Goal: Task Accomplishment & Management: Manage account settings

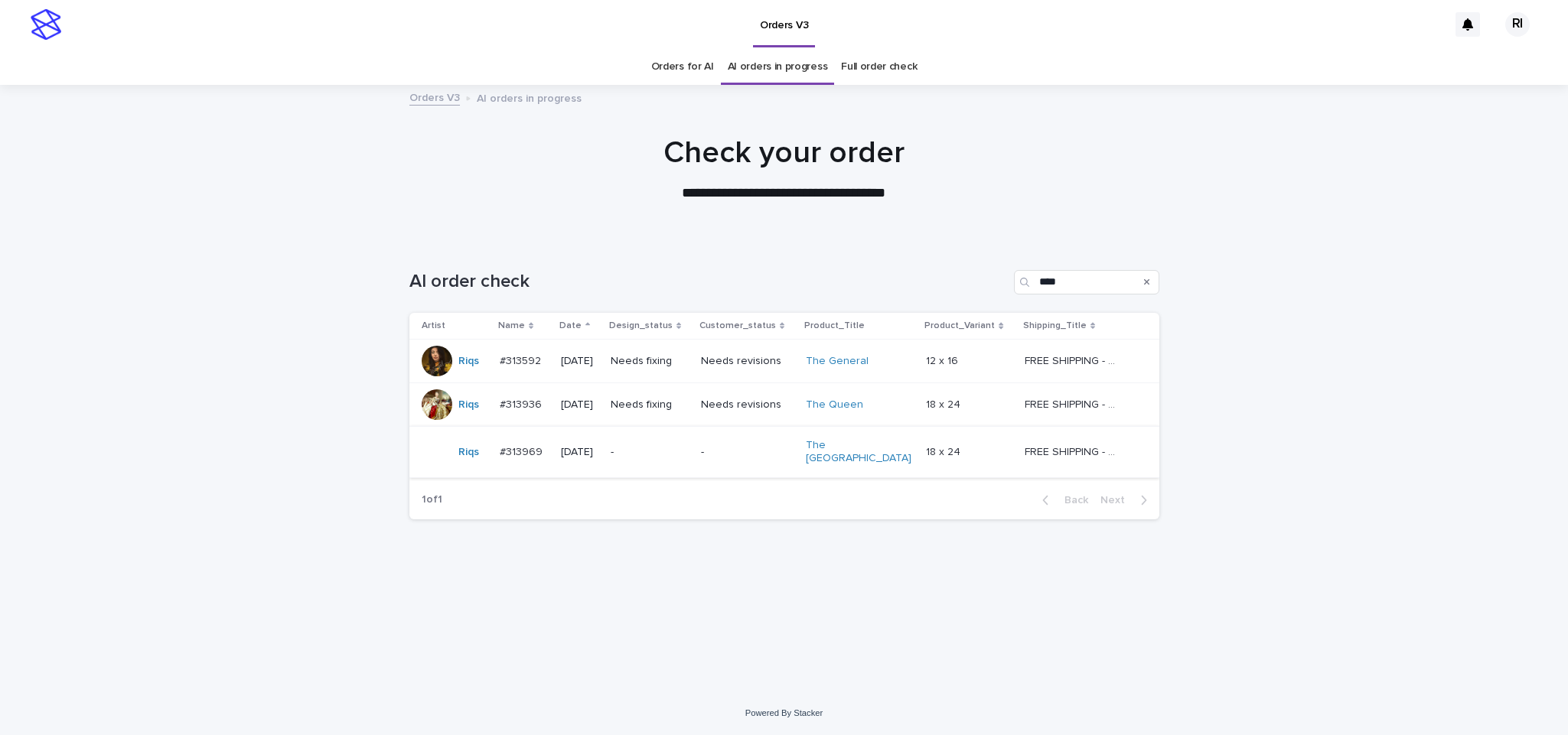
click at [742, 426] on td "Needs revisions" at bounding box center [748, 406] width 105 height 44
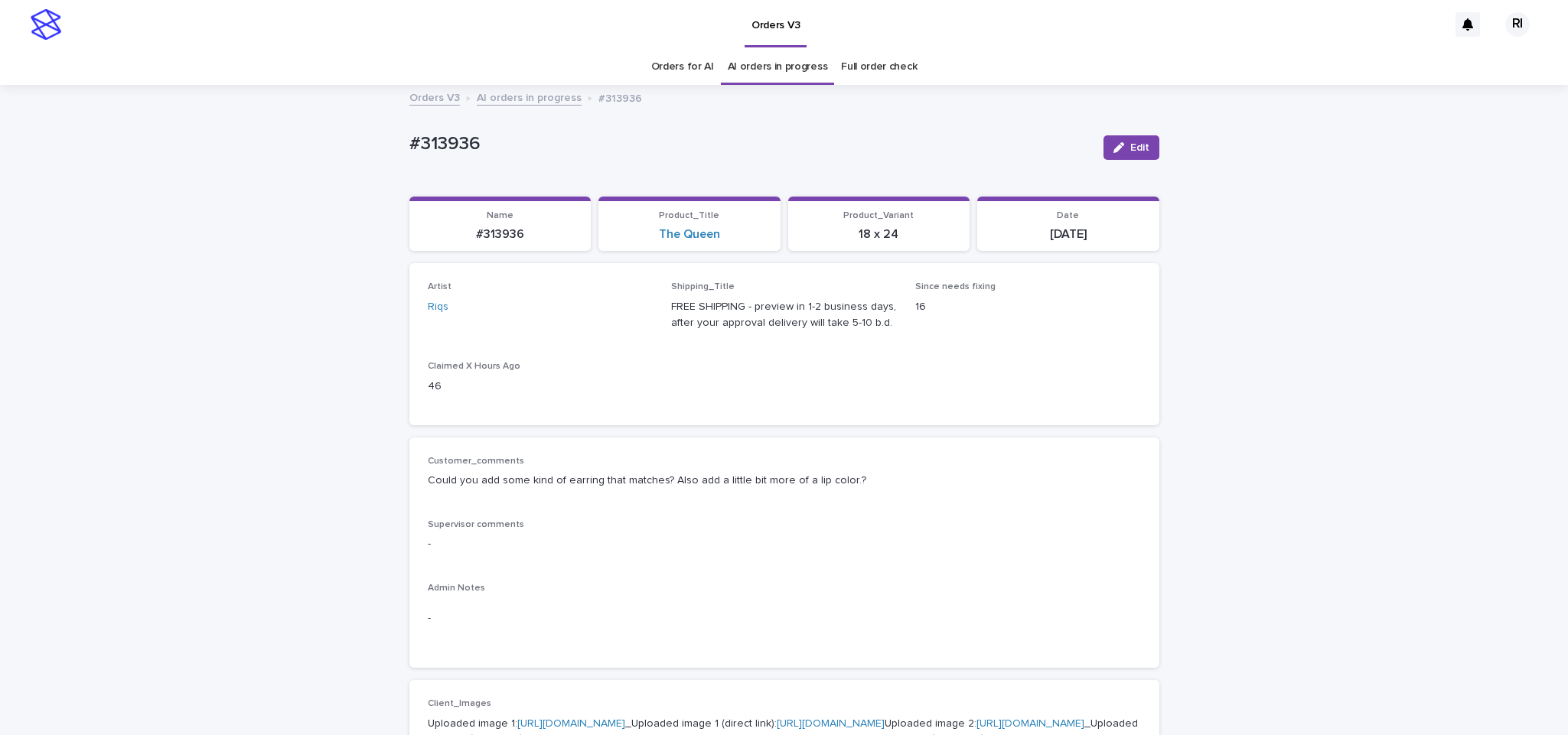
click at [538, 103] on link "AI orders in progress" at bounding box center [530, 96] width 105 height 17
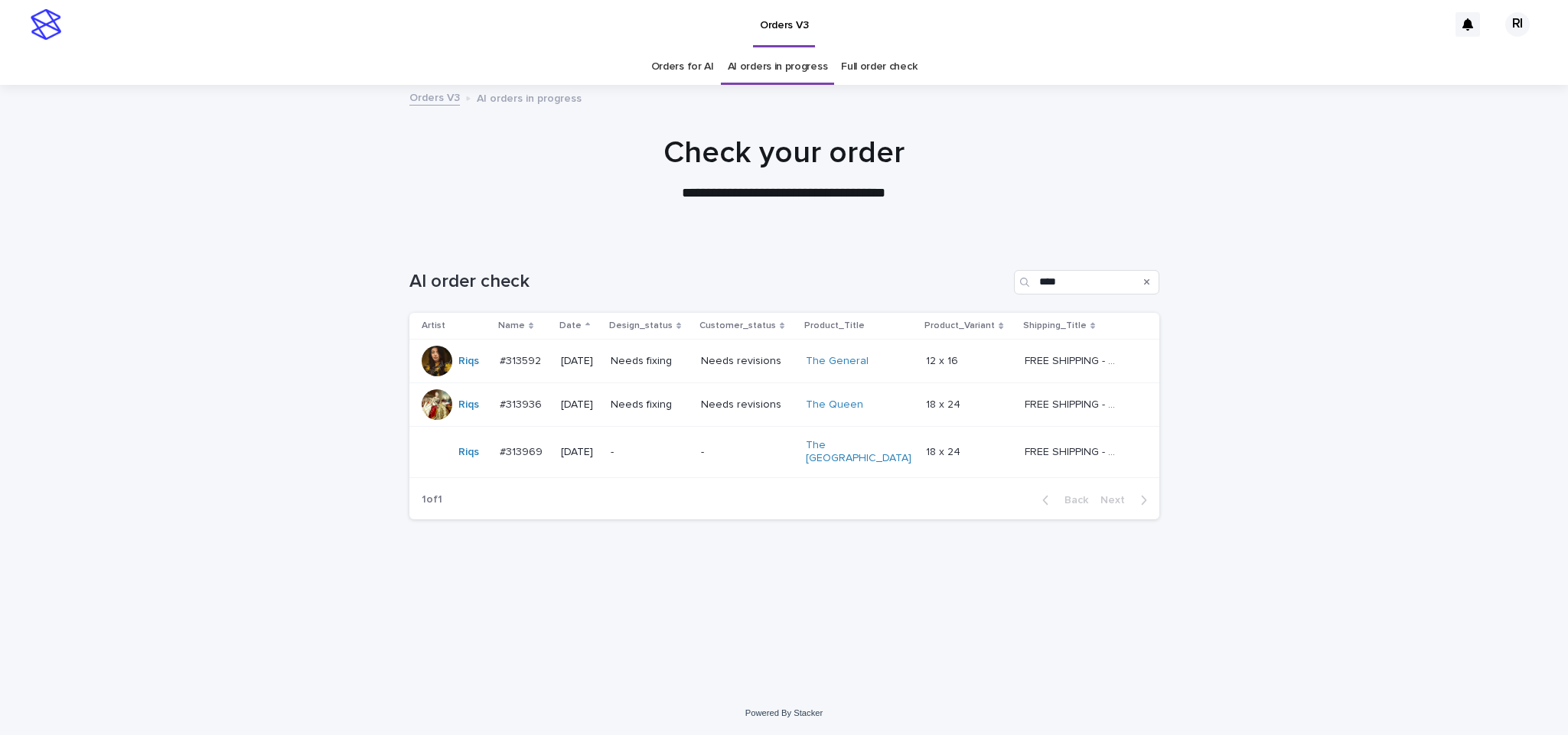
click at [655, 366] on p "Needs fixing" at bounding box center [650, 362] width 78 height 13
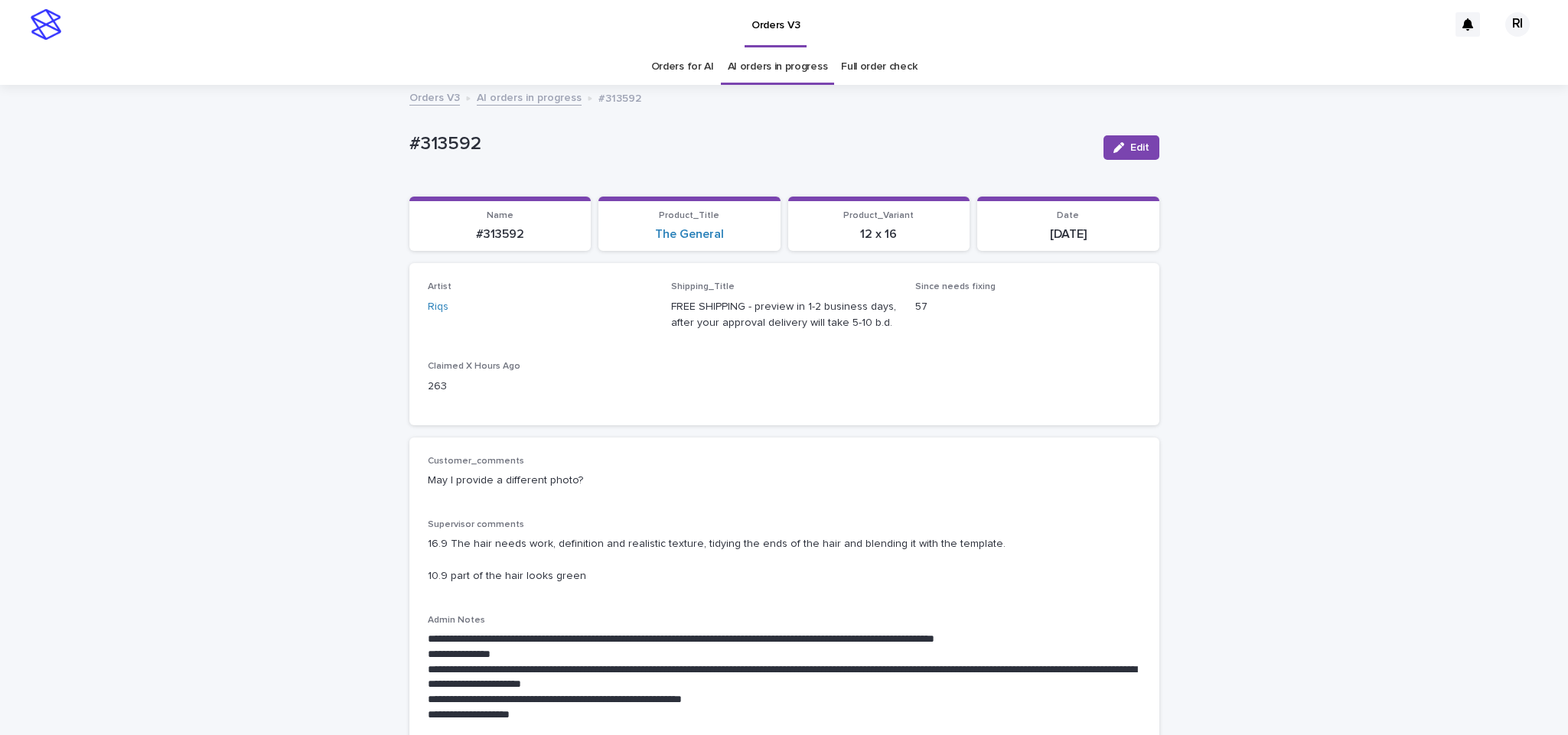
drag, startPoint x: 528, startPoint y: 101, endPoint x: 414, endPoint y: 96, distance: 114.1
click at [537, 99] on link "AI orders in progress" at bounding box center [530, 96] width 105 height 17
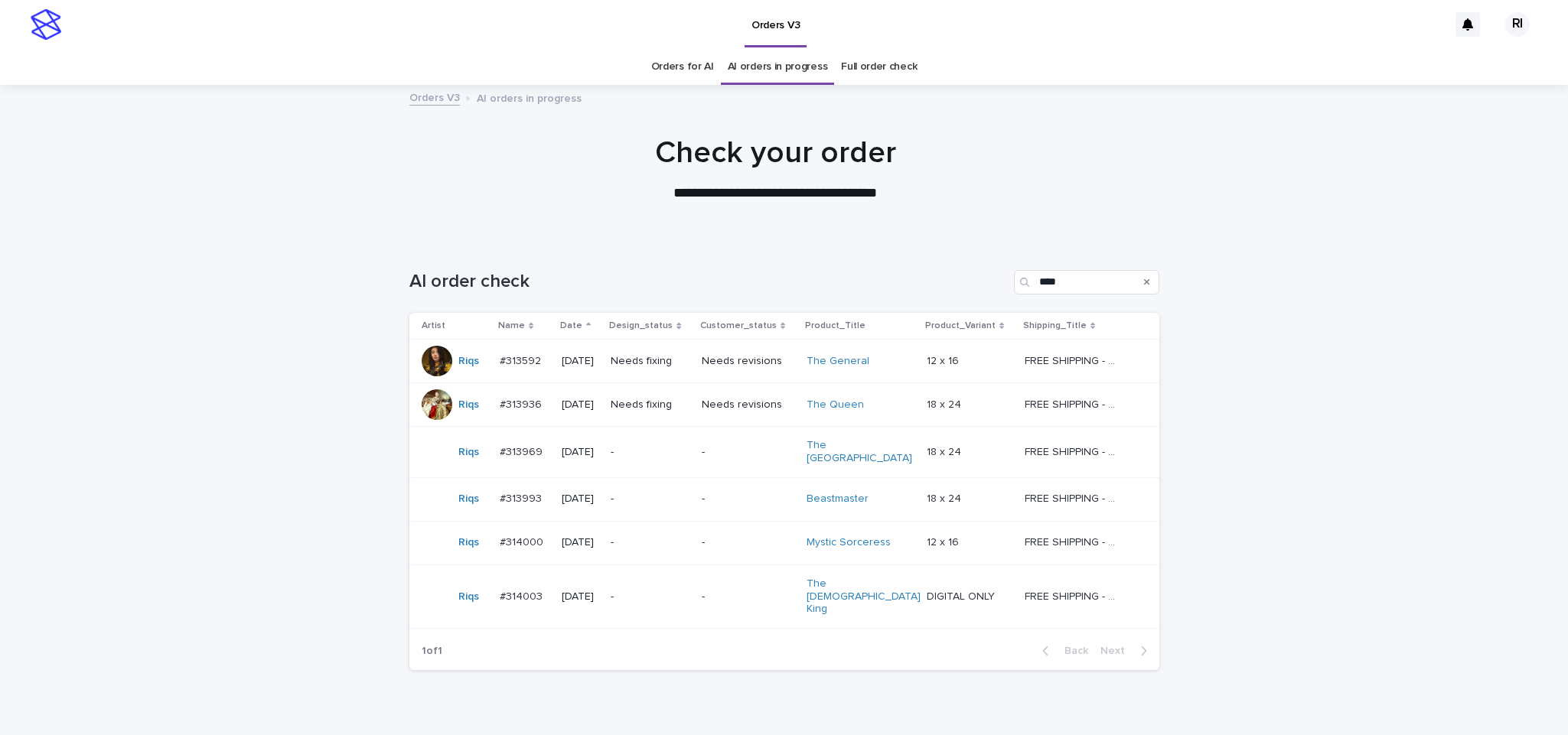
click at [294, 427] on div "Loading... Saving… Loading... Saving… AI order check **** Artist Name Date Desi…" at bounding box center [784, 499] width 1568 height 520
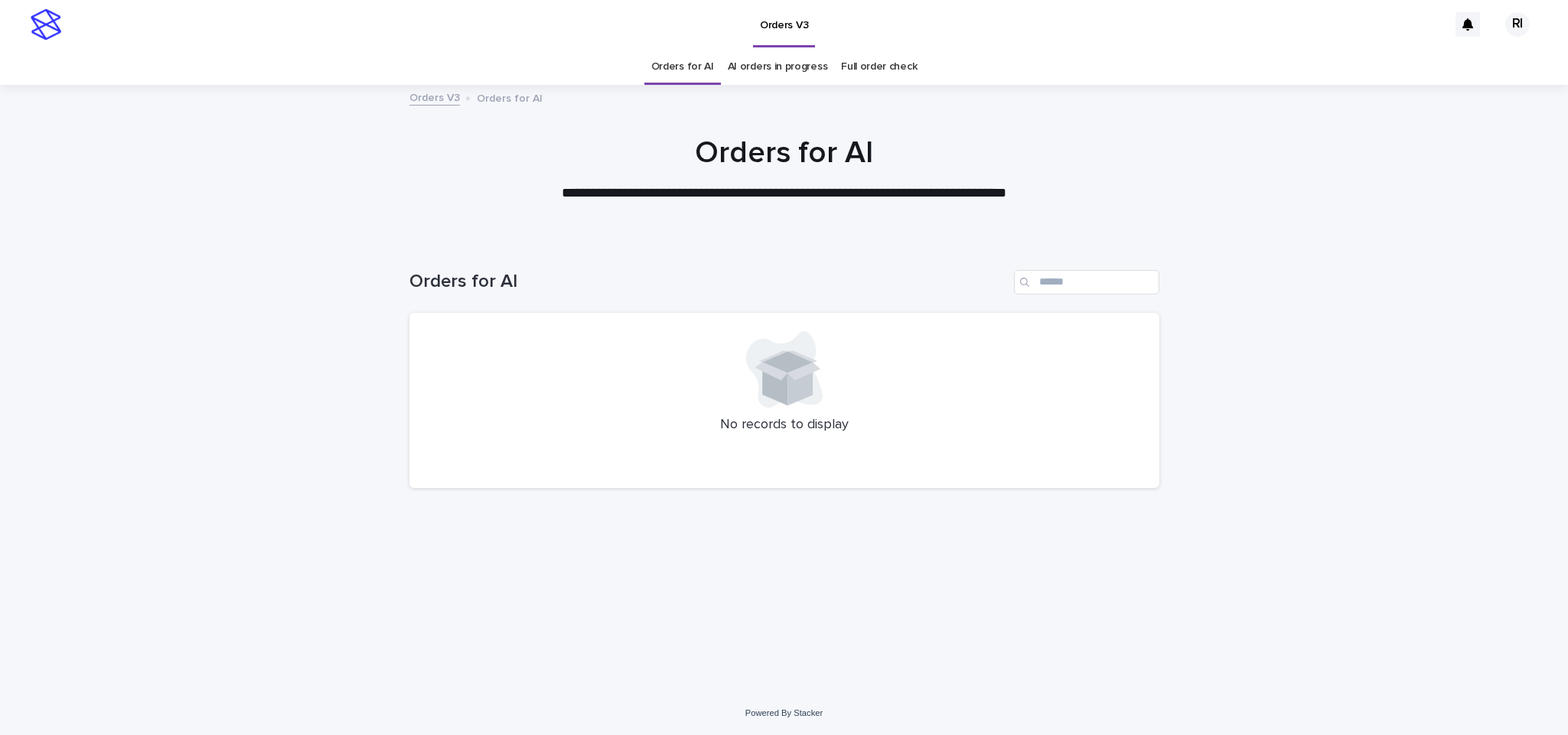
click at [560, 253] on div "Orders for AI" at bounding box center [784, 275] width 750 height 73
click at [778, 258] on div "Orders for AI" at bounding box center [784, 275] width 750 height 73
click at [1093, 298] on div "Orders for AI" at bounding box center [784, 275] width 750 height 73
click at [1102, 288] on input "Search" at bounding box center [1087, 283] width 146 height 25
type input "****"
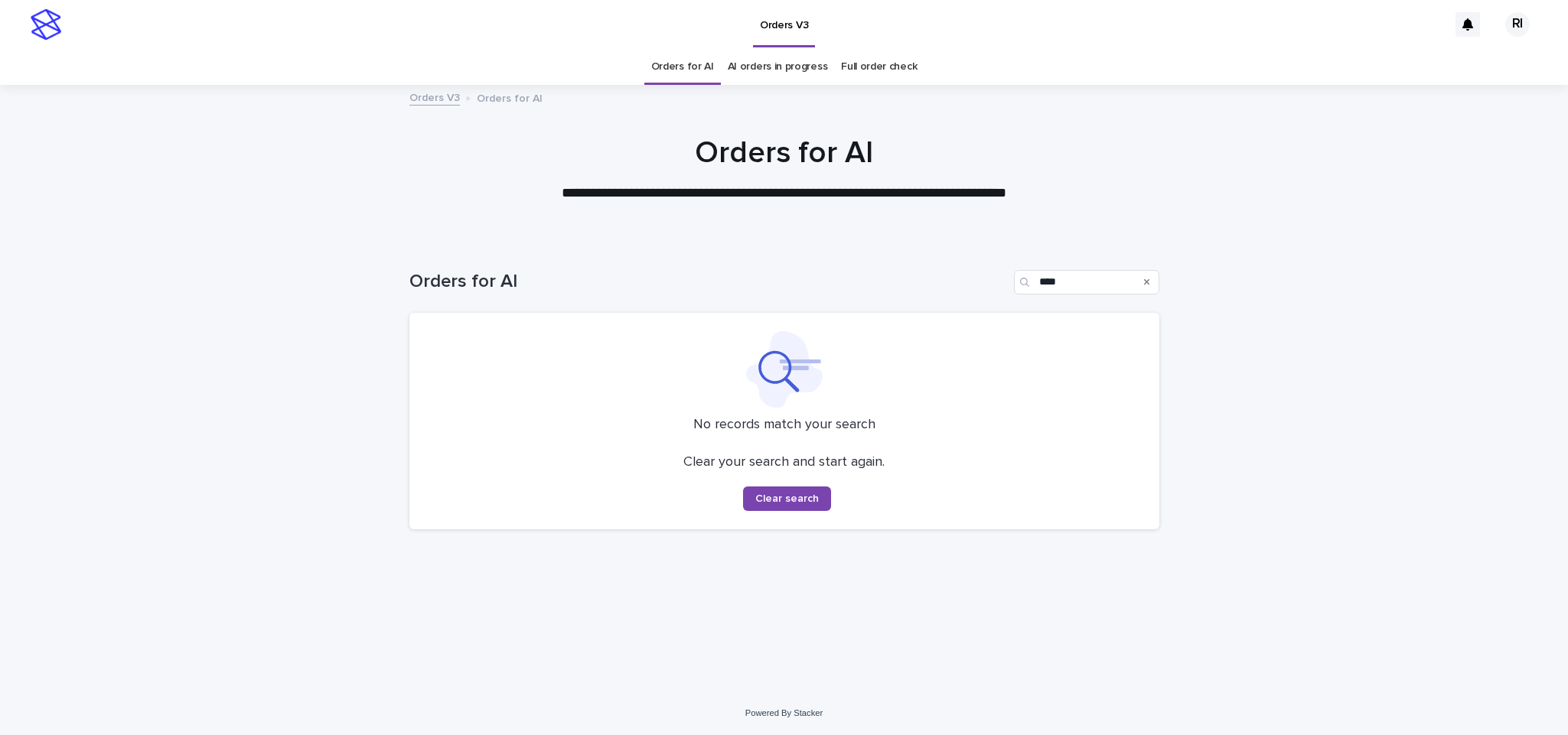
click at [692, 73] on link "Orders for AI" at bounding box center [683, 67] width 63 height 36
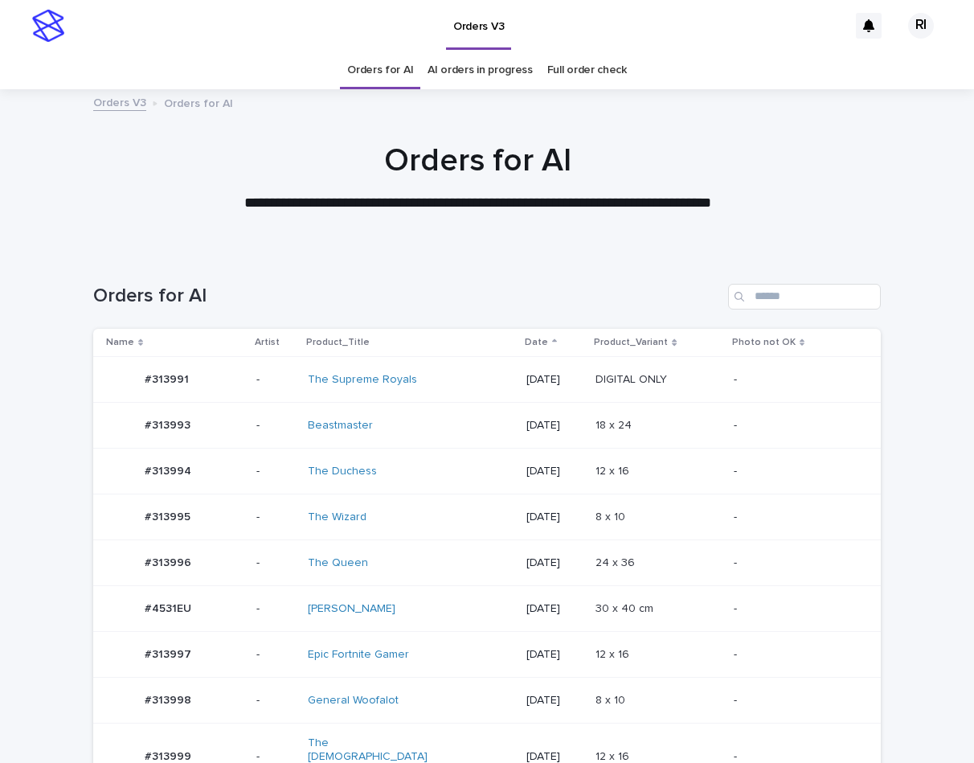
click at [431, 437] on div "Beastmaster" at bounding box center [411, 425] width 206 height 27
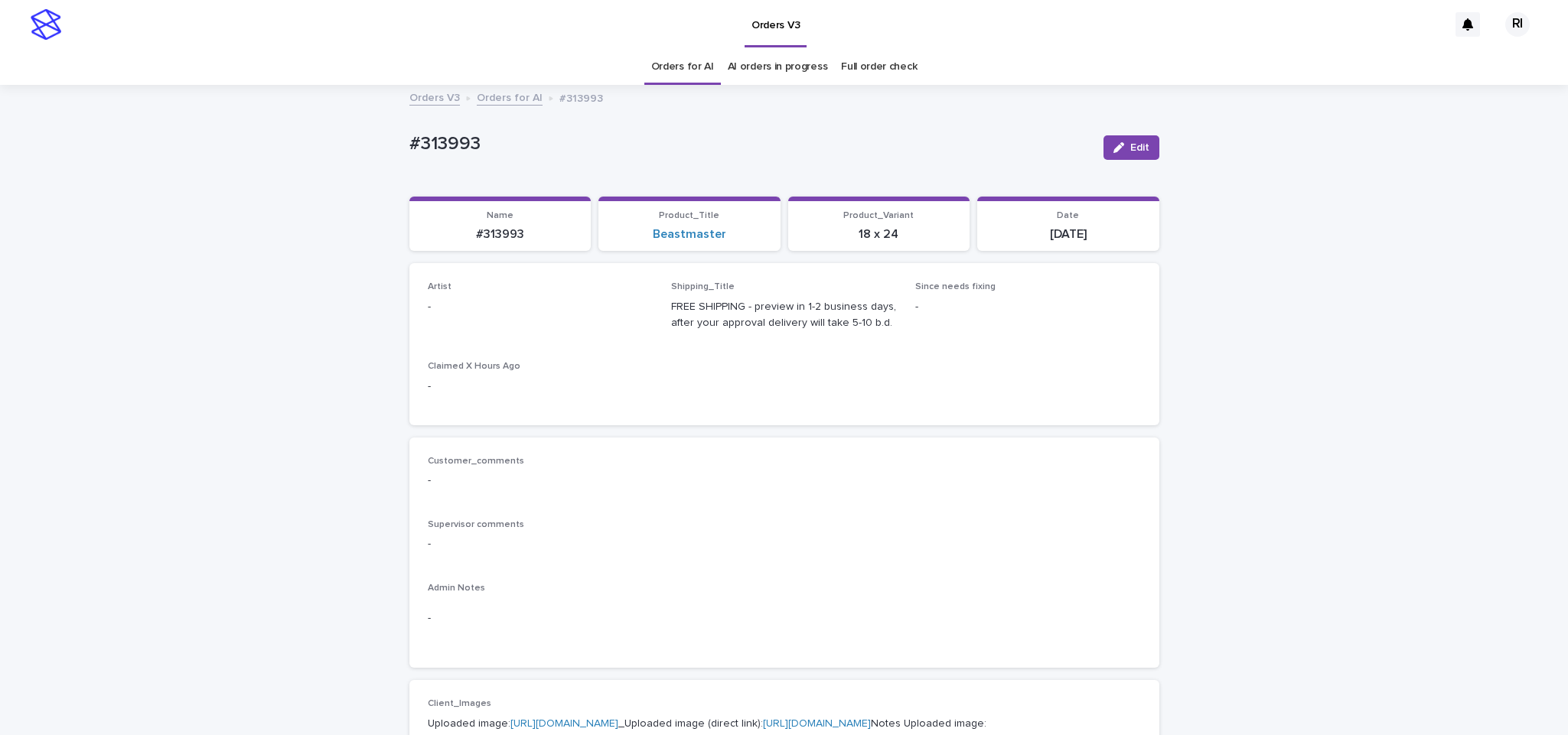
click at [1132, 156] on button "Edit" at bounding box center [1132, 148] width 56 height 25
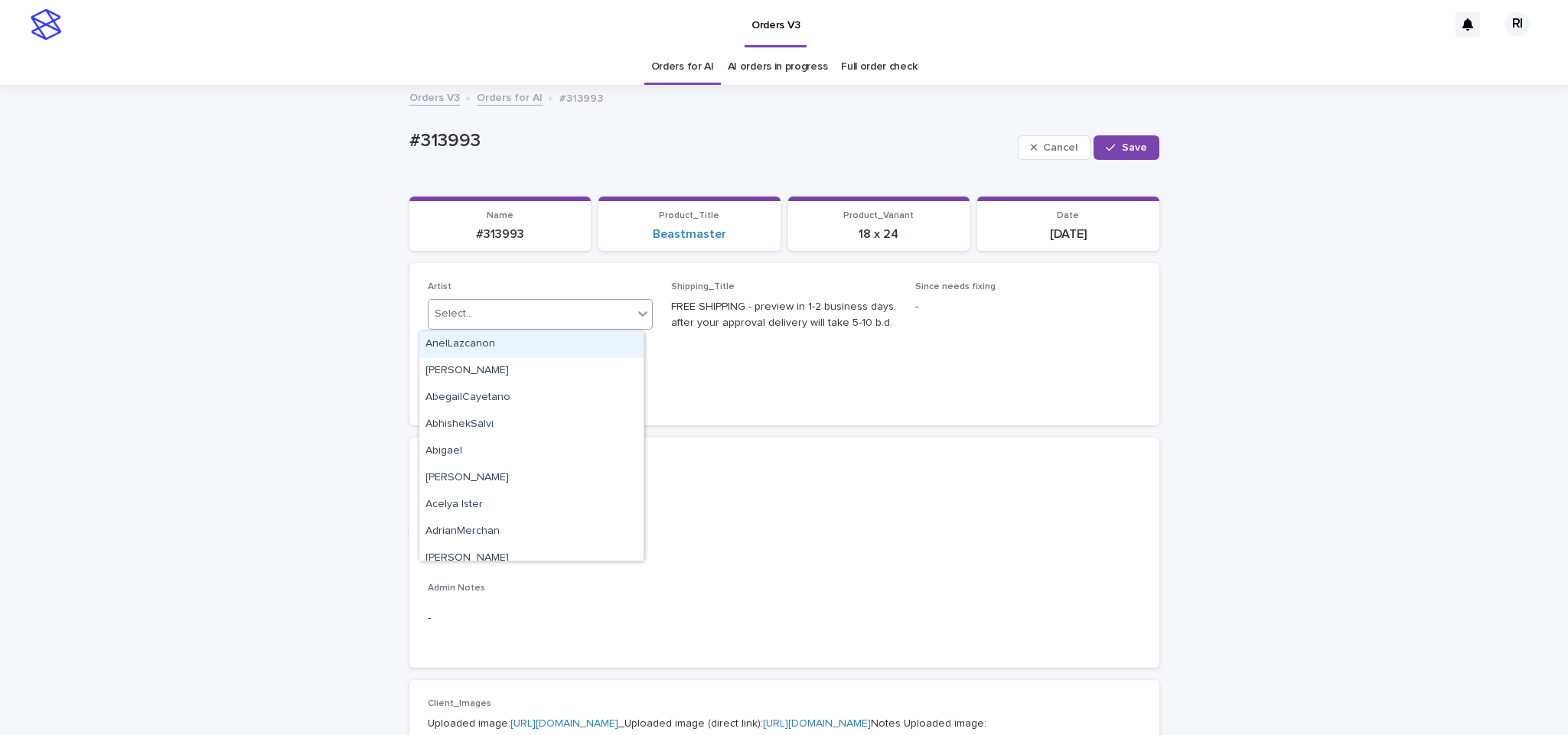
paste input "****"
type input "****"
click at [571, 337] on div "Riqs" at bounding box center [531, 345] width 224 height 27
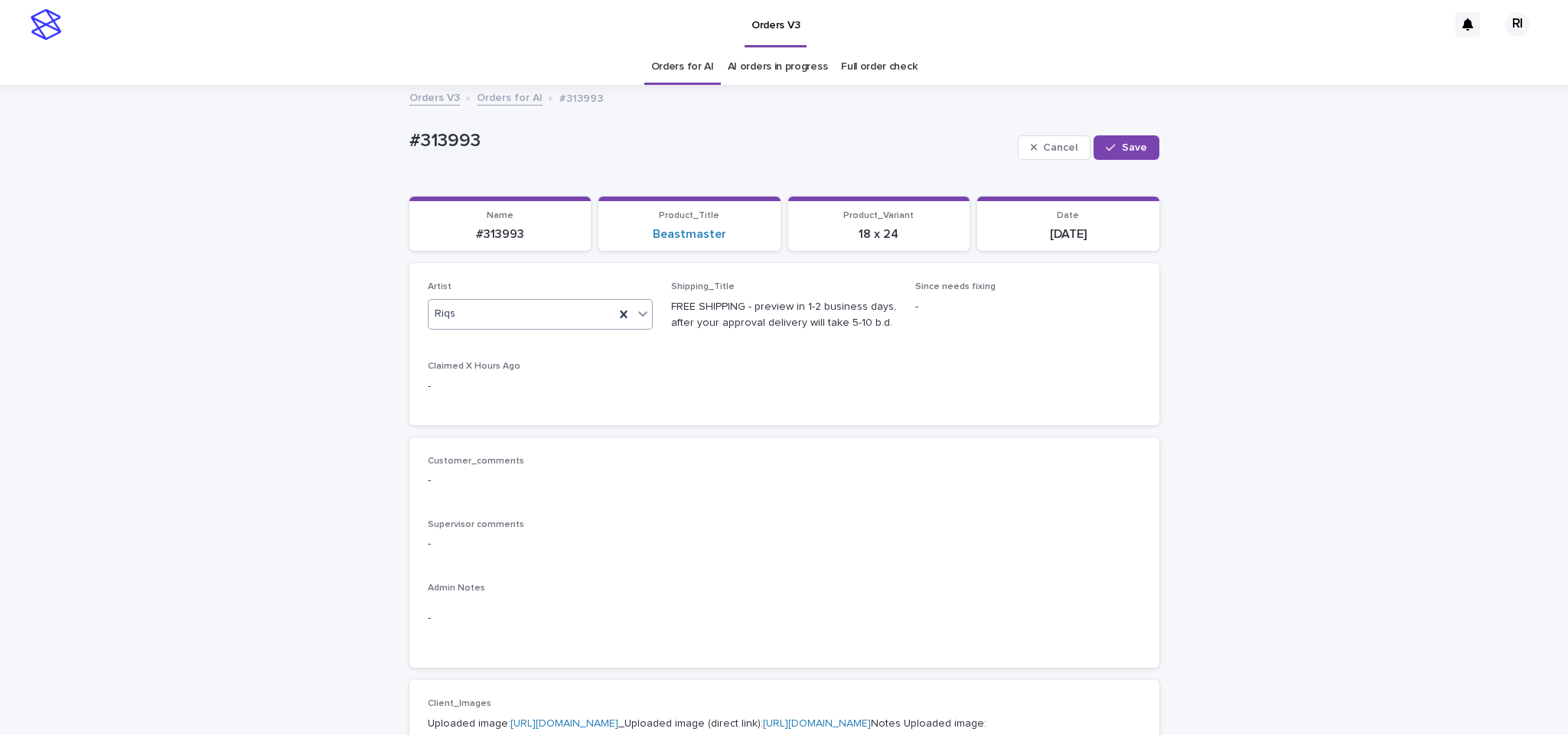
click at [1113, 127] on div "Cancel Save" at bounding box center [1089, 148] width 142 height 61
click at [1139, 154] on button "Save" at bounding box center [1126, 148] width 65 height 25
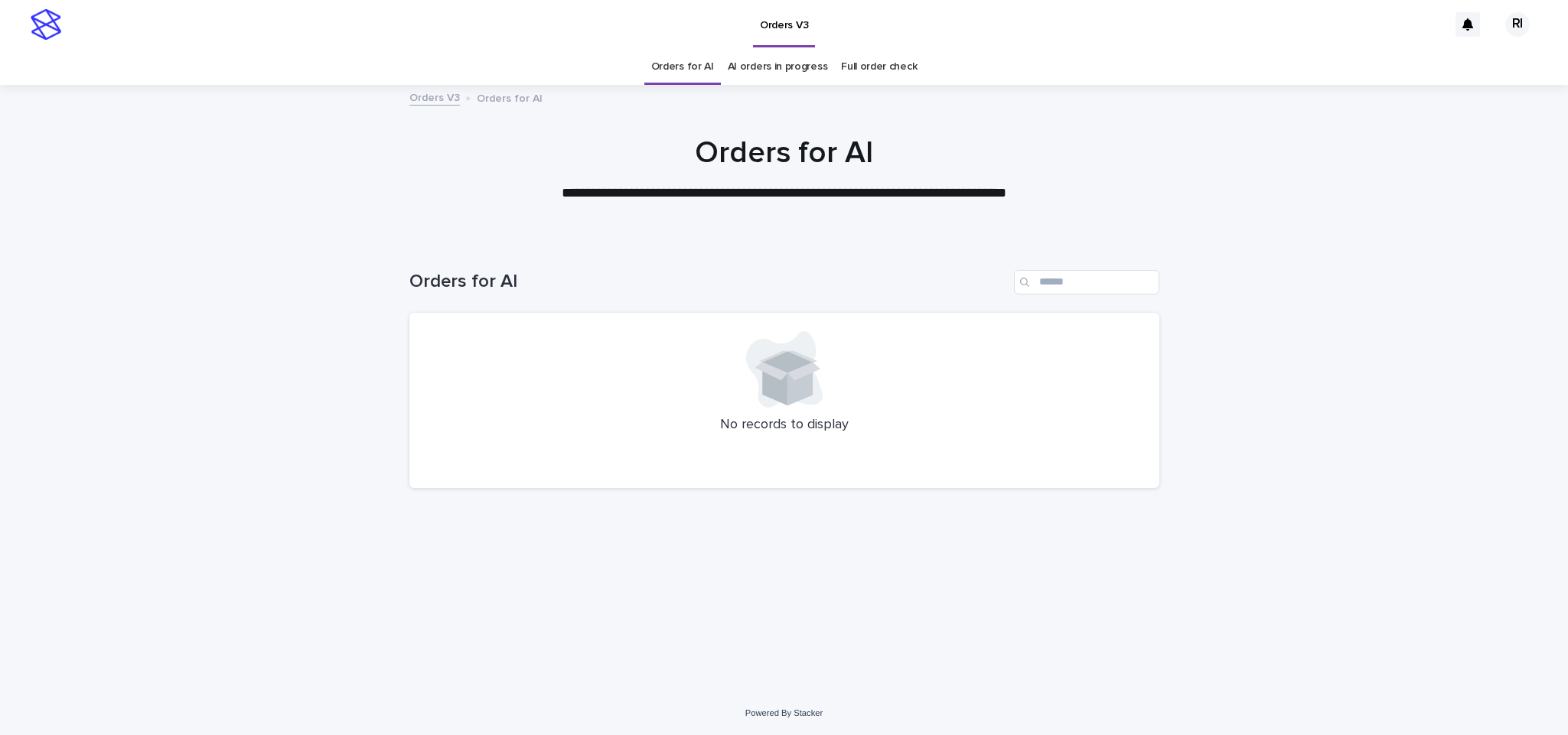
click at [671, 76] on link "Orders for AI" at bounding box center [683, 67] width 63 height 36
click at [675, 72] on link "Orders for AI" at bounding box center [683, 67] width 63 height 36
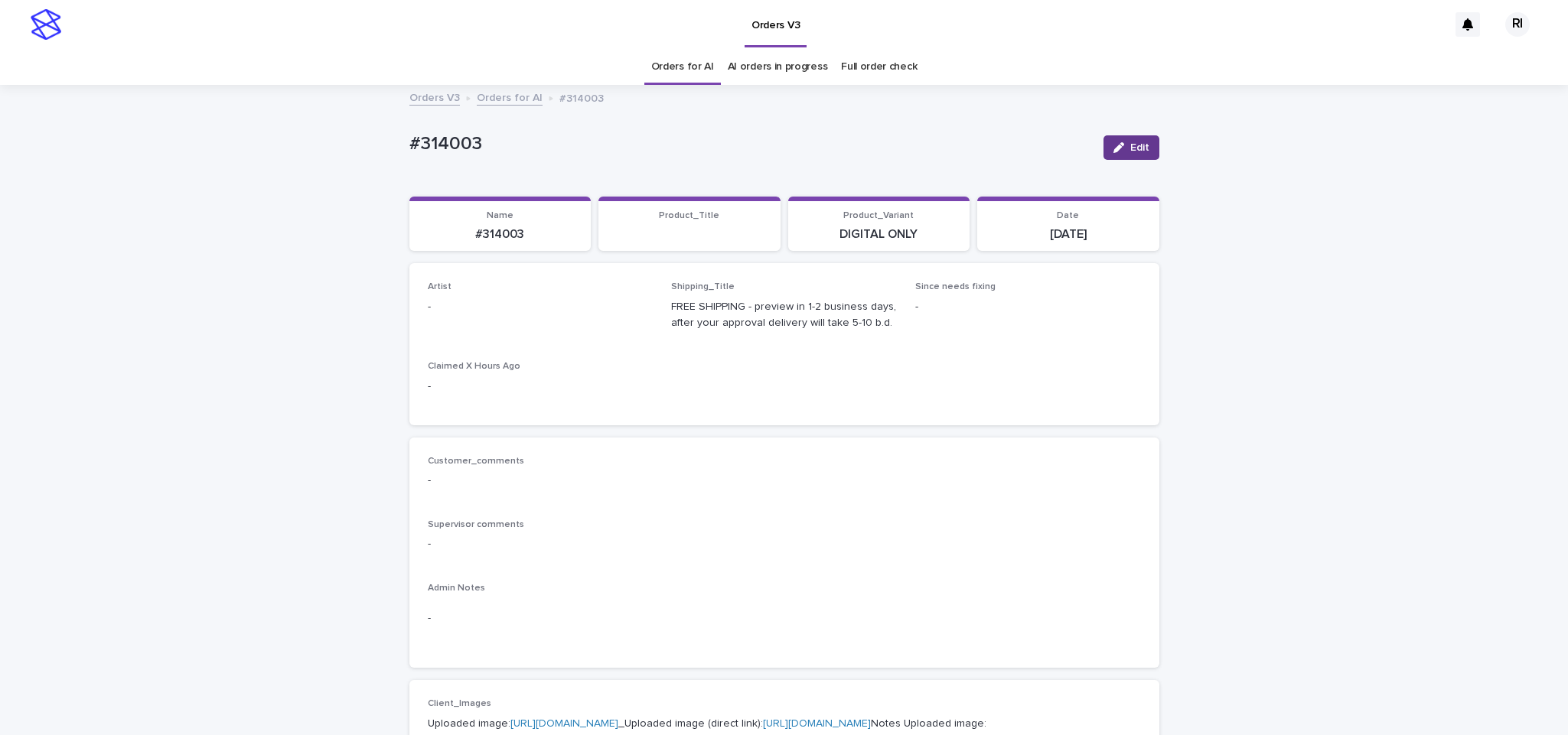
click at [1131, 142] on span "Edit" at bounding box center [1140, 147] width 19 height 10
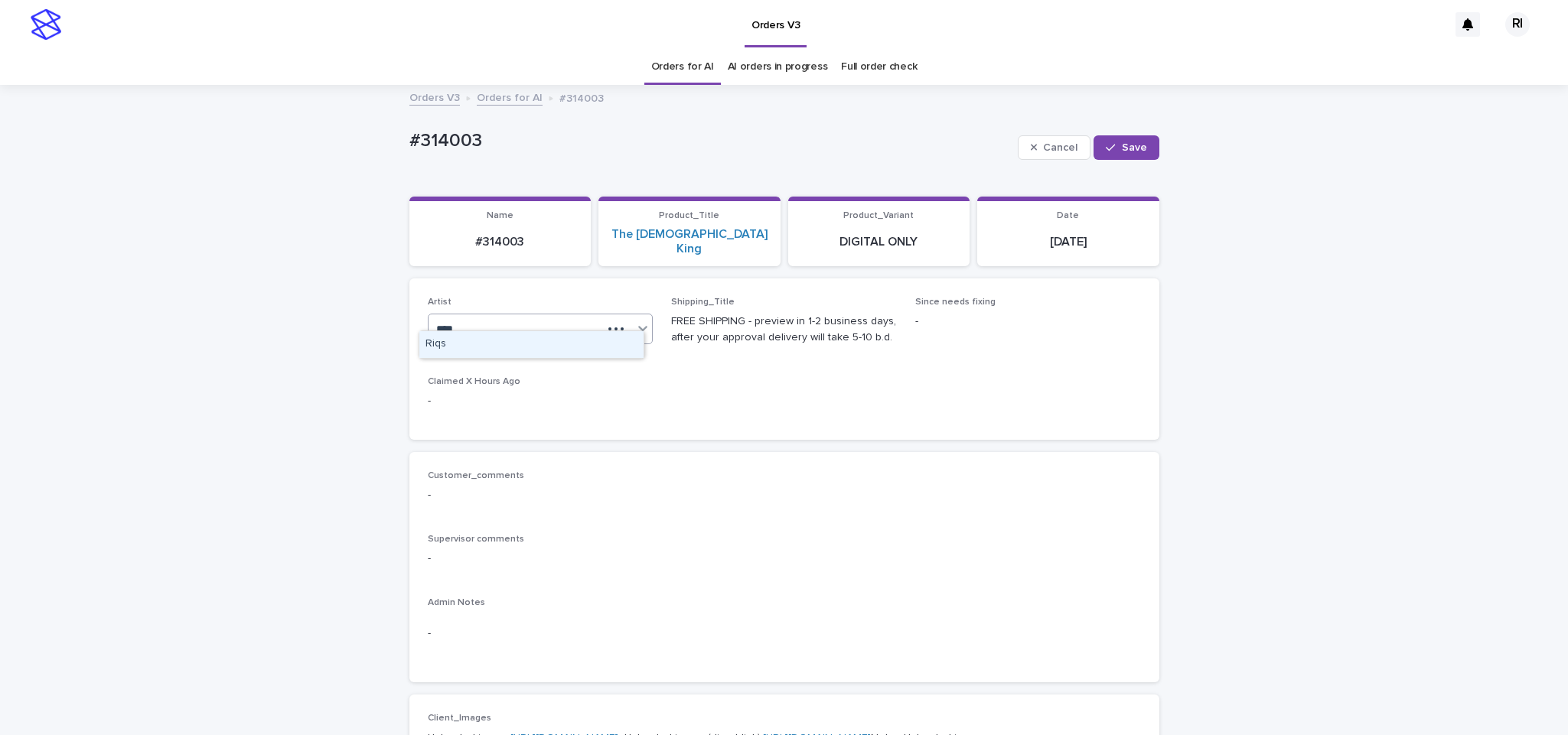
click at [500, 336] on div "Riqs" at bounding box center [531, 345] width 224 height 27
click at [1121, 158] on button "Save" at bounding box center [1126, 148] width 65 height 25
click at [1115, 143] on icon "button" at bounding box center [1118, 147] width 10 height 10
click at [566, 317] on div "EmersonHernandez" at bounding box center [522, 329] width 187 height 26
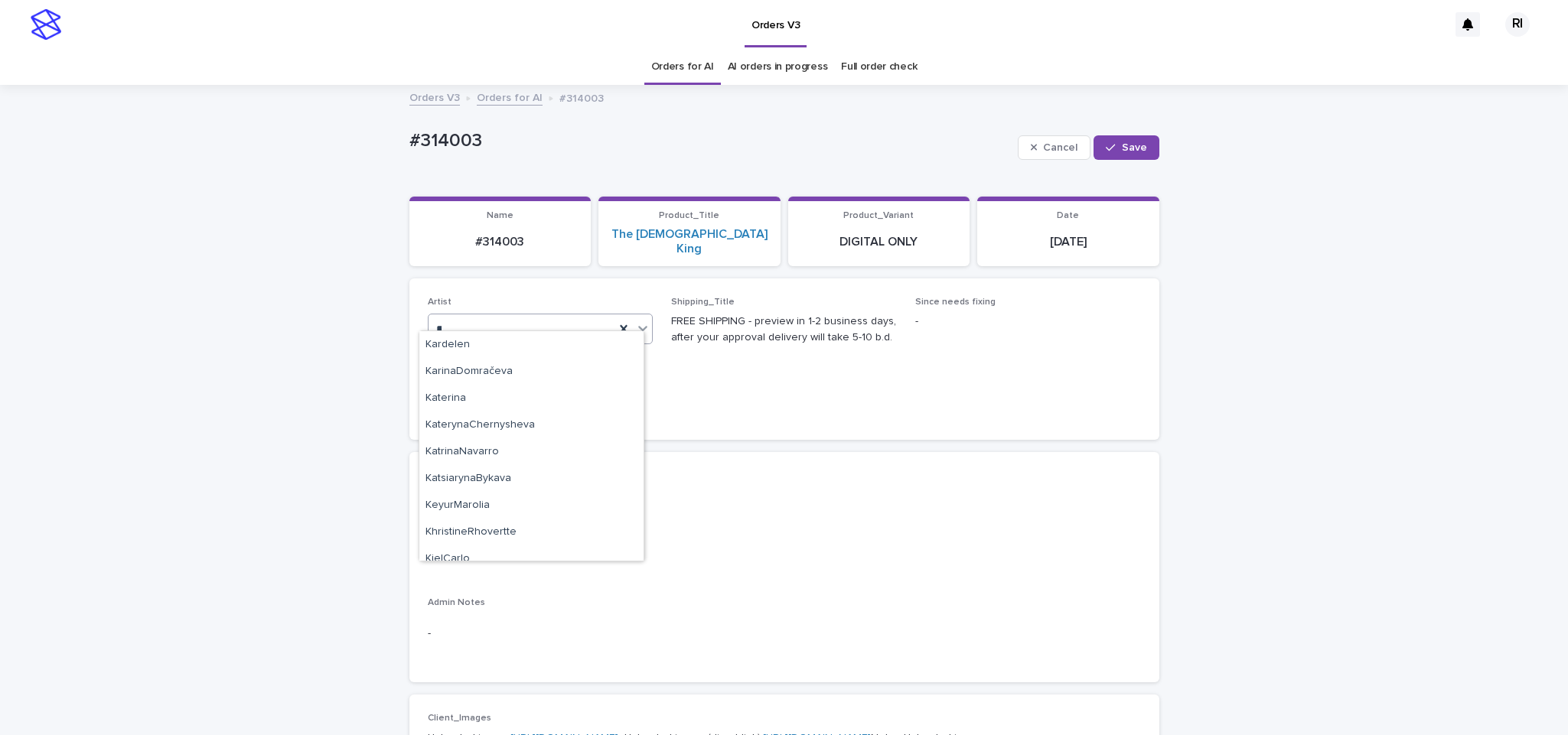
scroll to position [1939, 0]
type input "***"
click at [537, 379] on div "Riqs" at bounding box center [531, 371] width 224 height 27
click at [1136, 145] on span "Save" at bounding box center [1135, 147] width 26 height 10
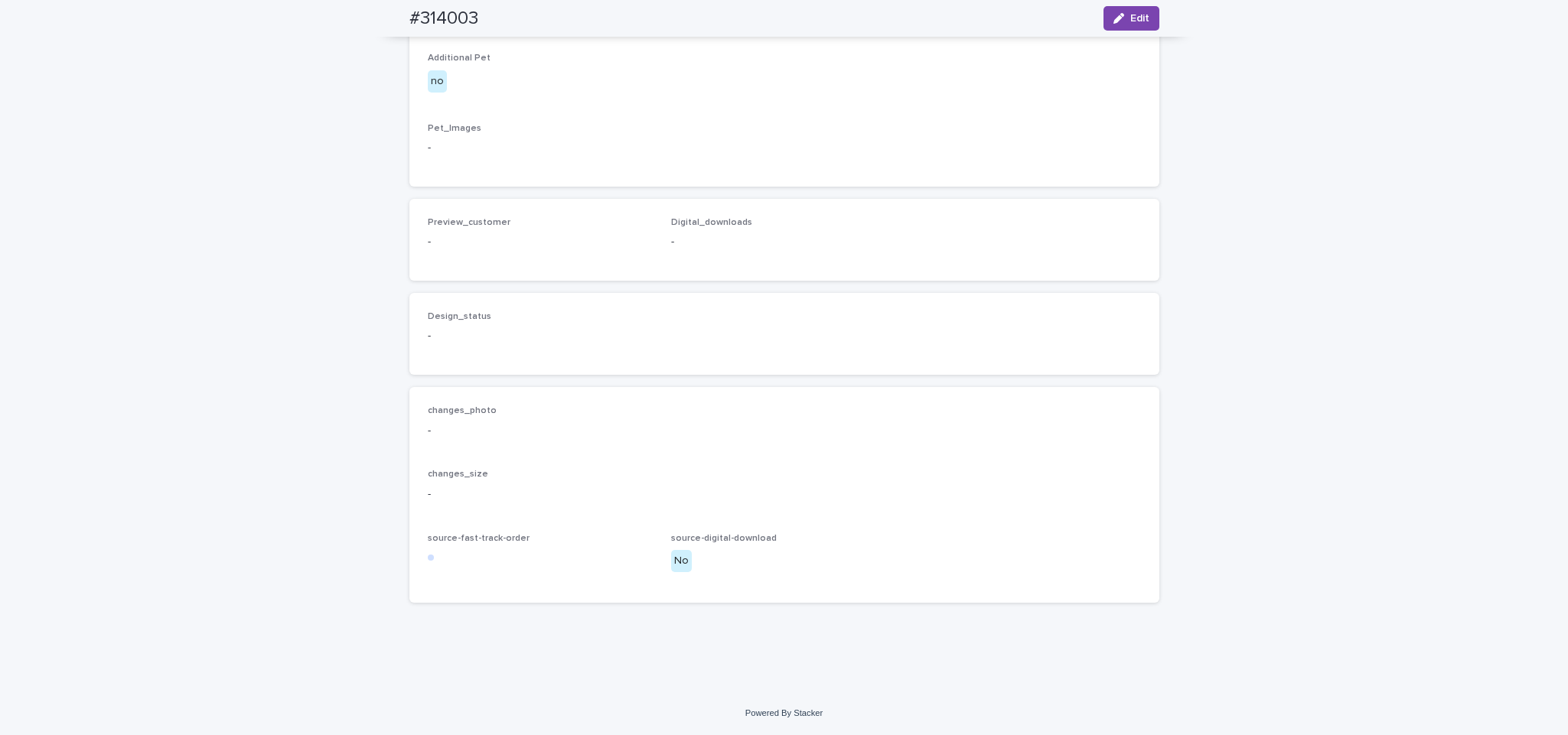
scroll to position [850, 0]
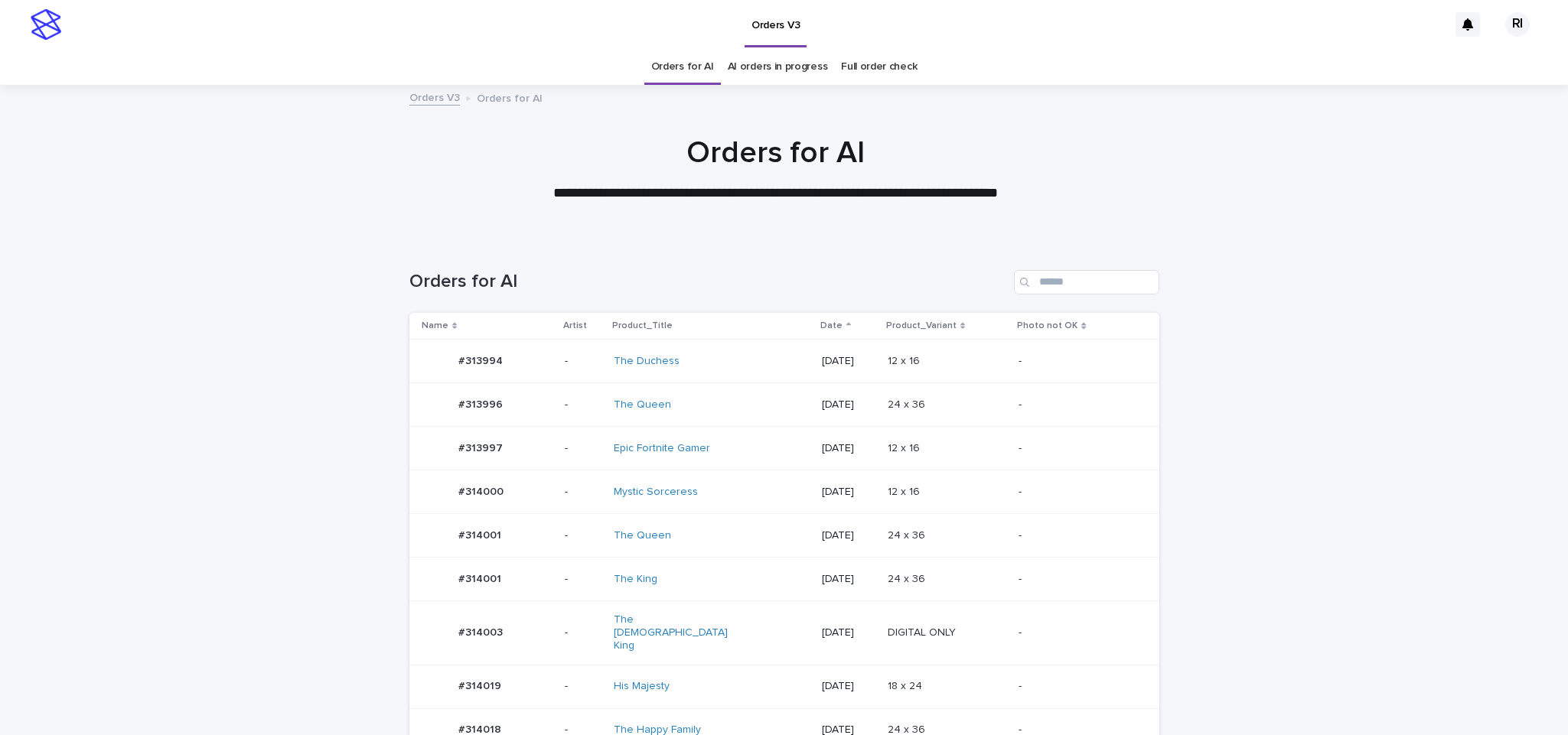
click at [694, 65] on link "Orders for AI" at bounding box center [683, 67] width 63 height 36
click at [975, 485] on div "12 x 16 12 x 16" at bounding box center [947, 492] width 119 height 26
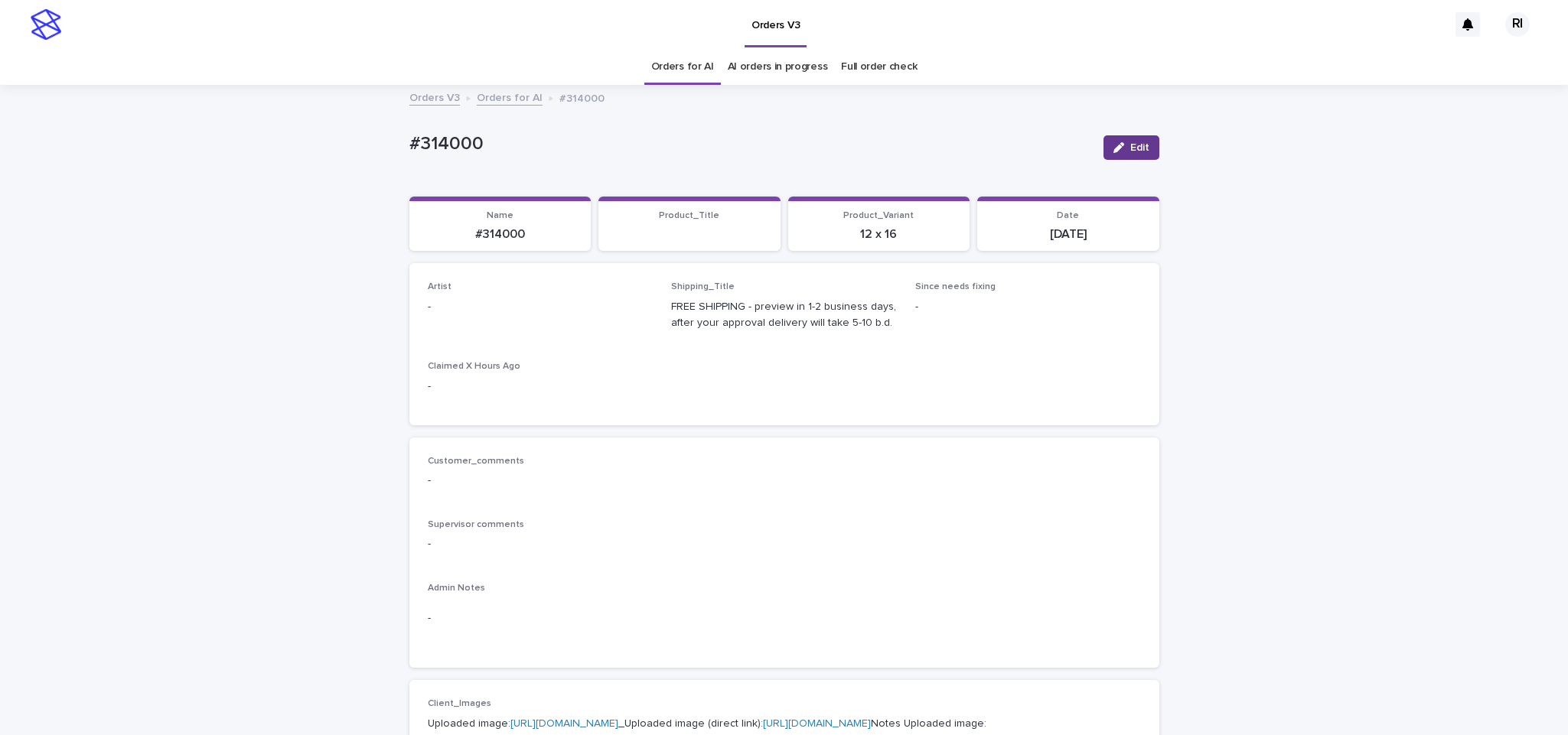
click at [1139, 145] on span "Edit" at bounding box center [1140, 147] width 19 height 10
click at [1106, 147] on icon "button" at bounding box center [1111, 147] width 10 height 10
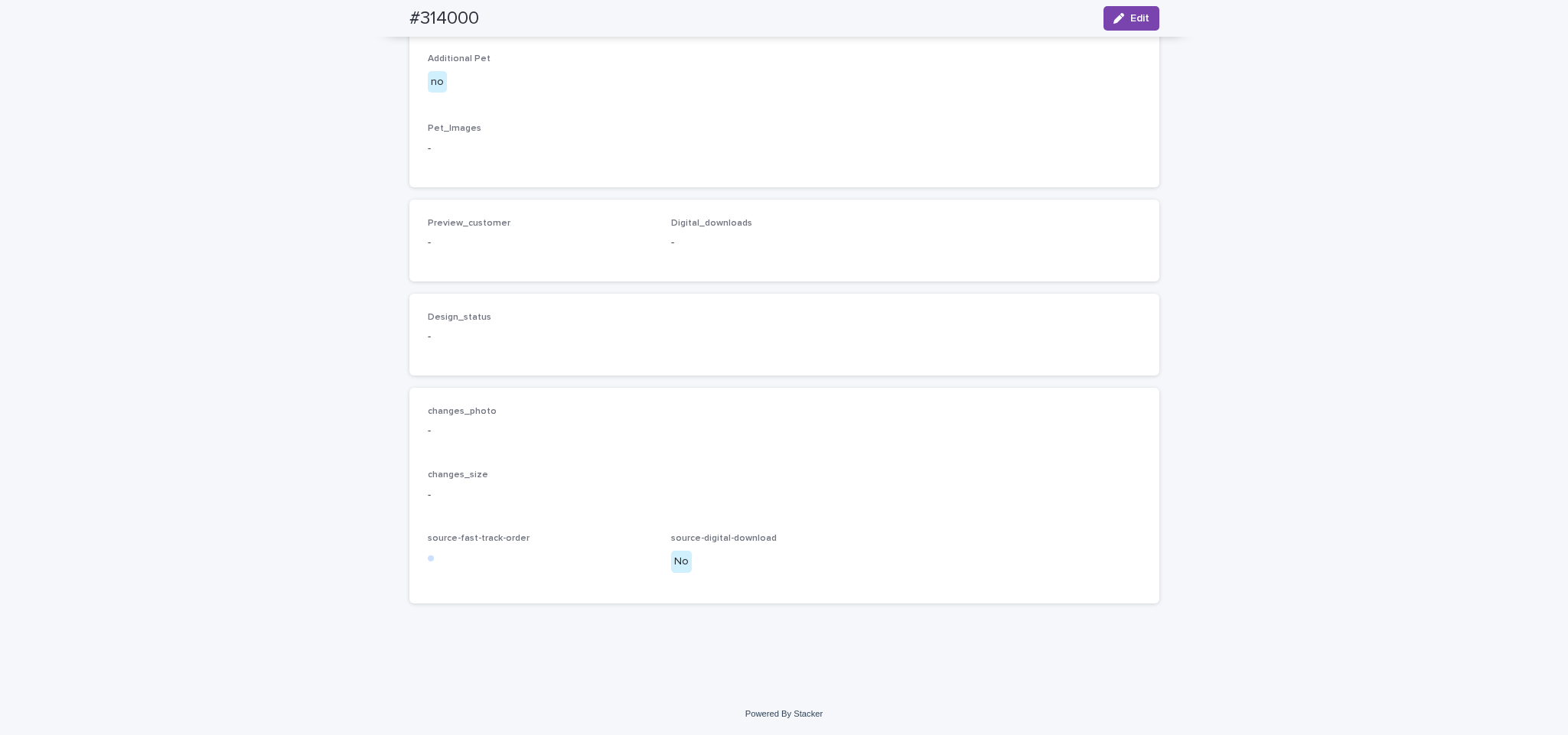
scroll to position [831, 0]
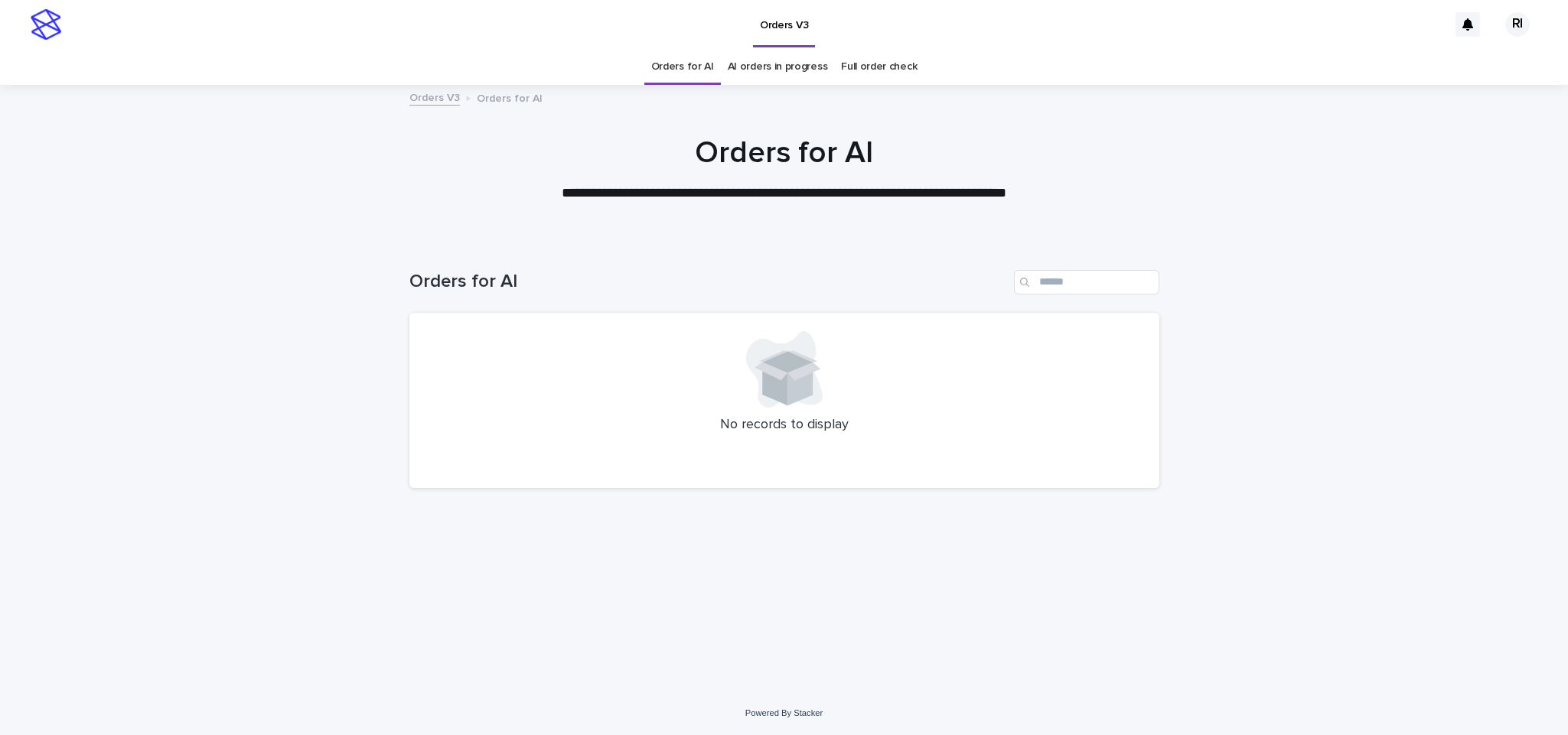
click at [696, 78] on link "Orders for AI" at bounding box center [683, 67] width 63 height 36
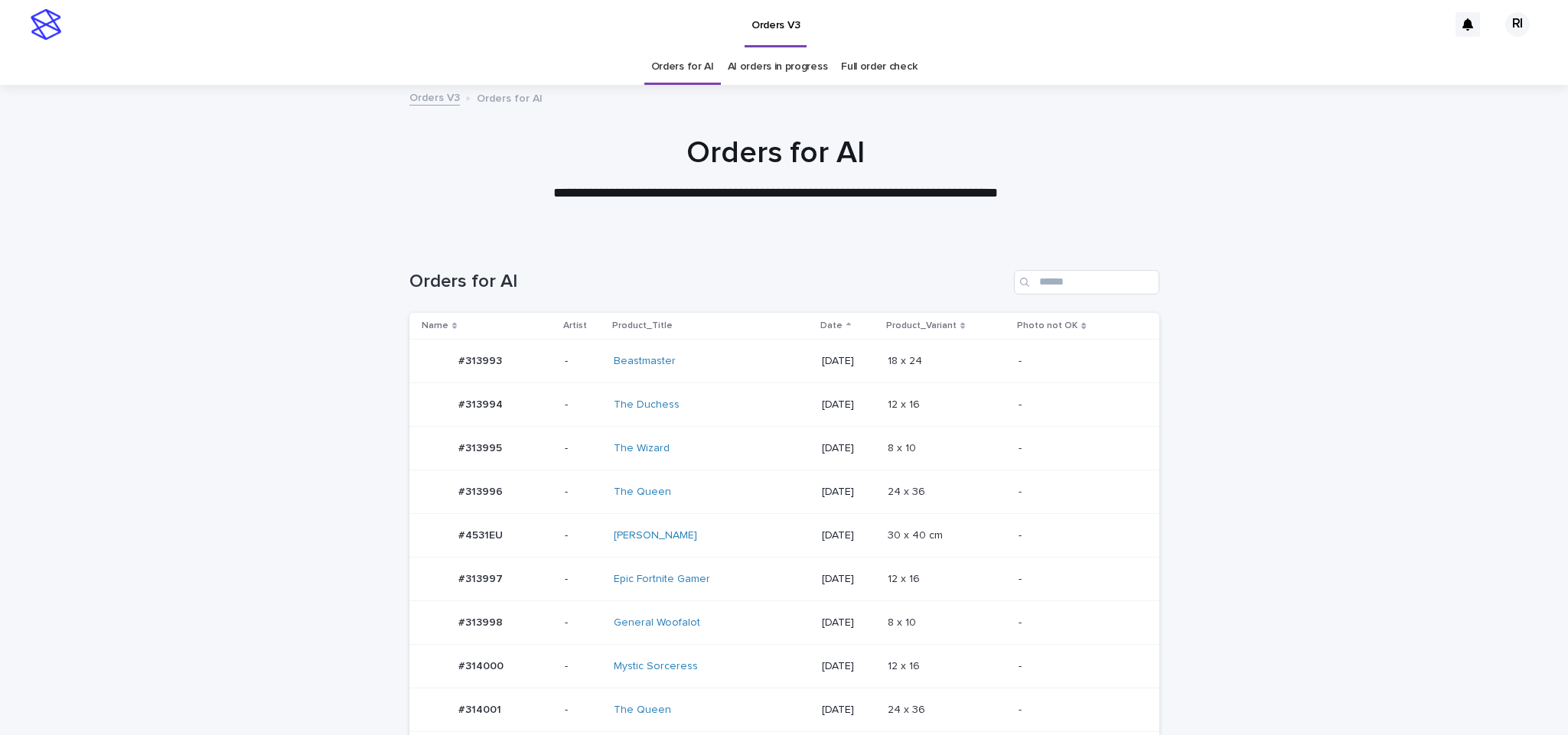
click at [983, 434] on td "8 x 10 8 x 10" at bounding box center [948, 448] width 131 height 44
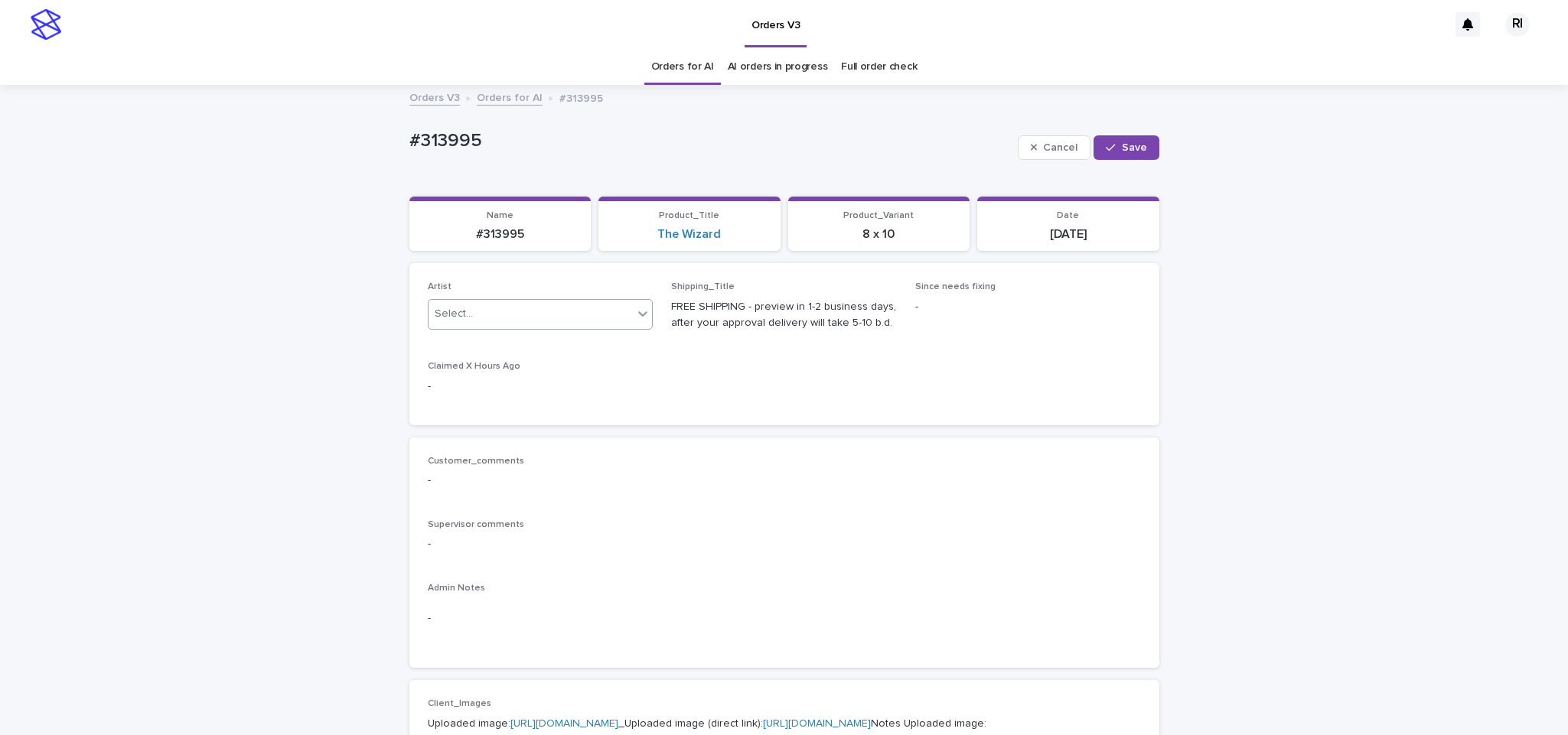
paste input "****"
type input "****"
click at [509, 348] on div "Riqs" at bounding box center [531, 345] width 224 height 27
click at [1110, 136] on button "Save" at bounding box center [1126, 148] width 65 height 25
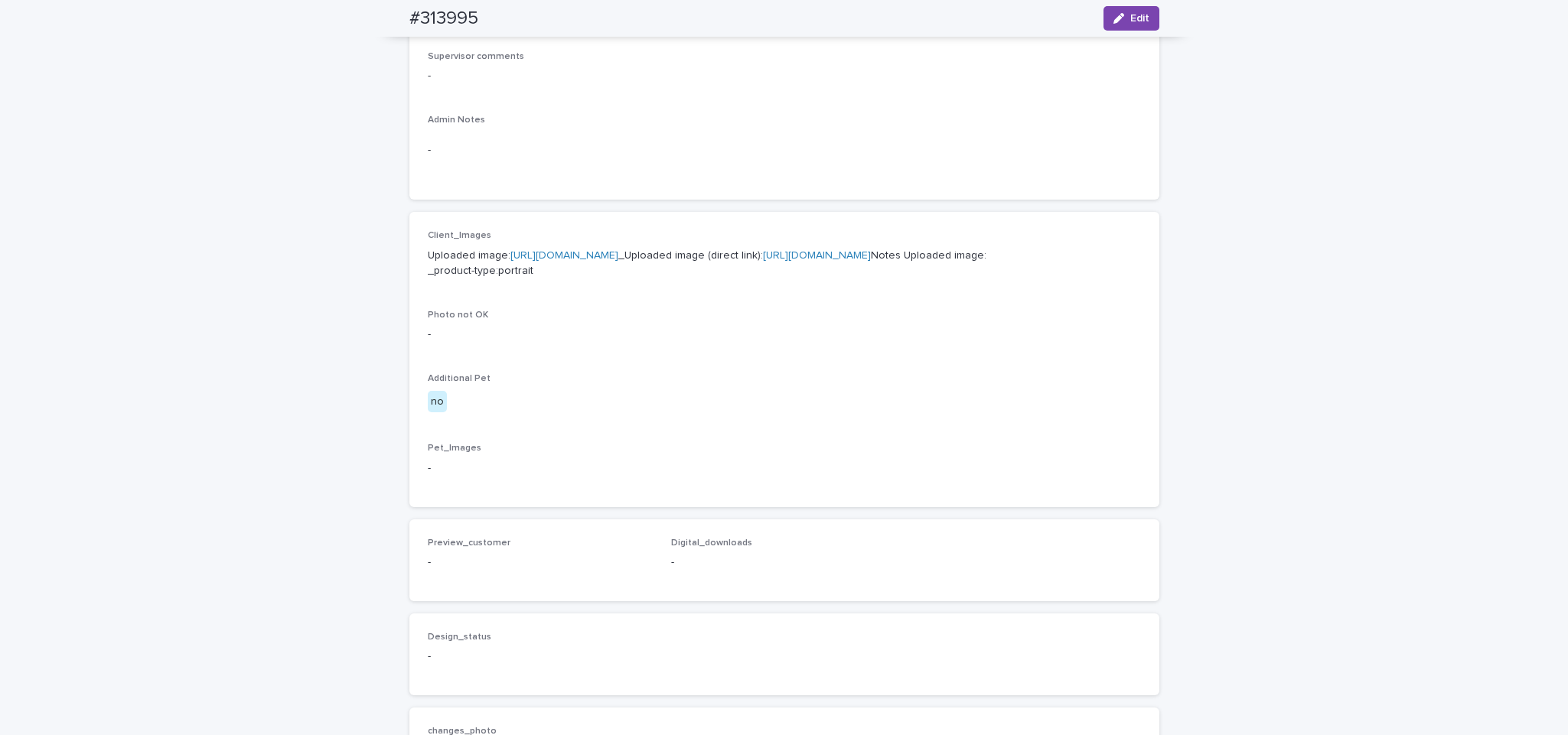
scroll to position [469, 0]
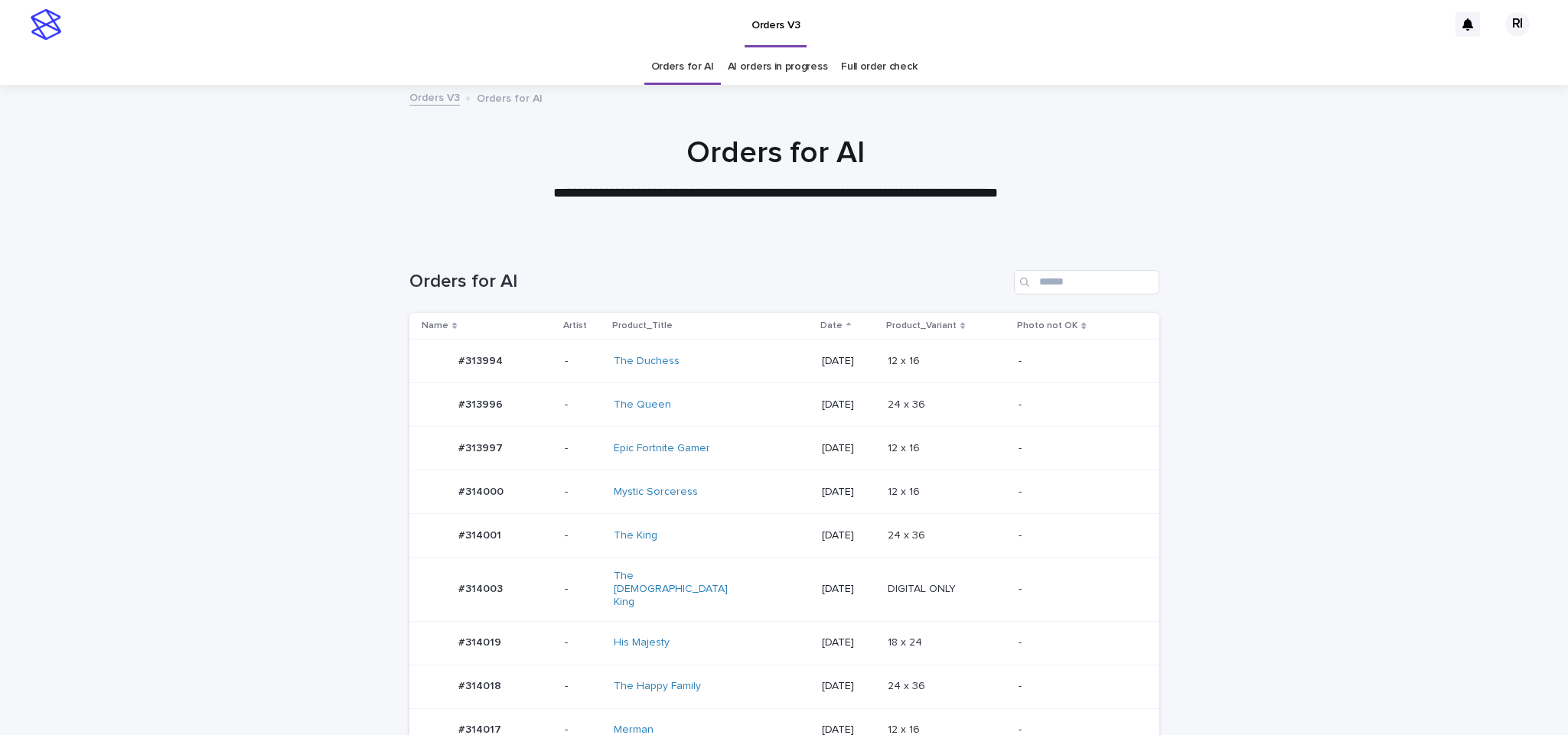
click at [957, 680] on p at bounding box center [947, 686] width 119 height 13
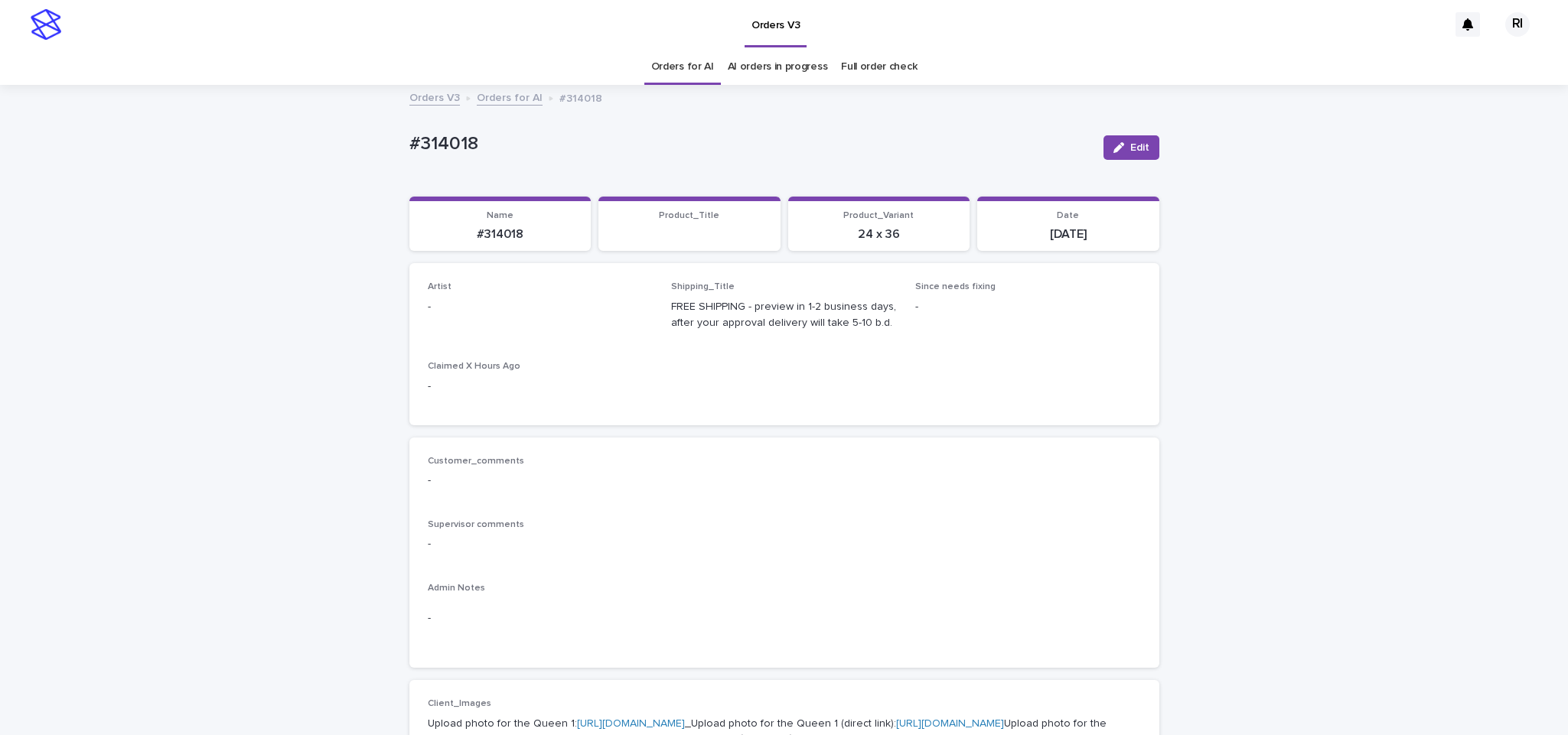
click at [1110, 136] on button "Edit" at bounding box center [1132, 148] width 56 height 25
paste input "****"
type input "****"
click at [1113, 147] on div "button" at bounding box center [1114, 147] width 15 height 10
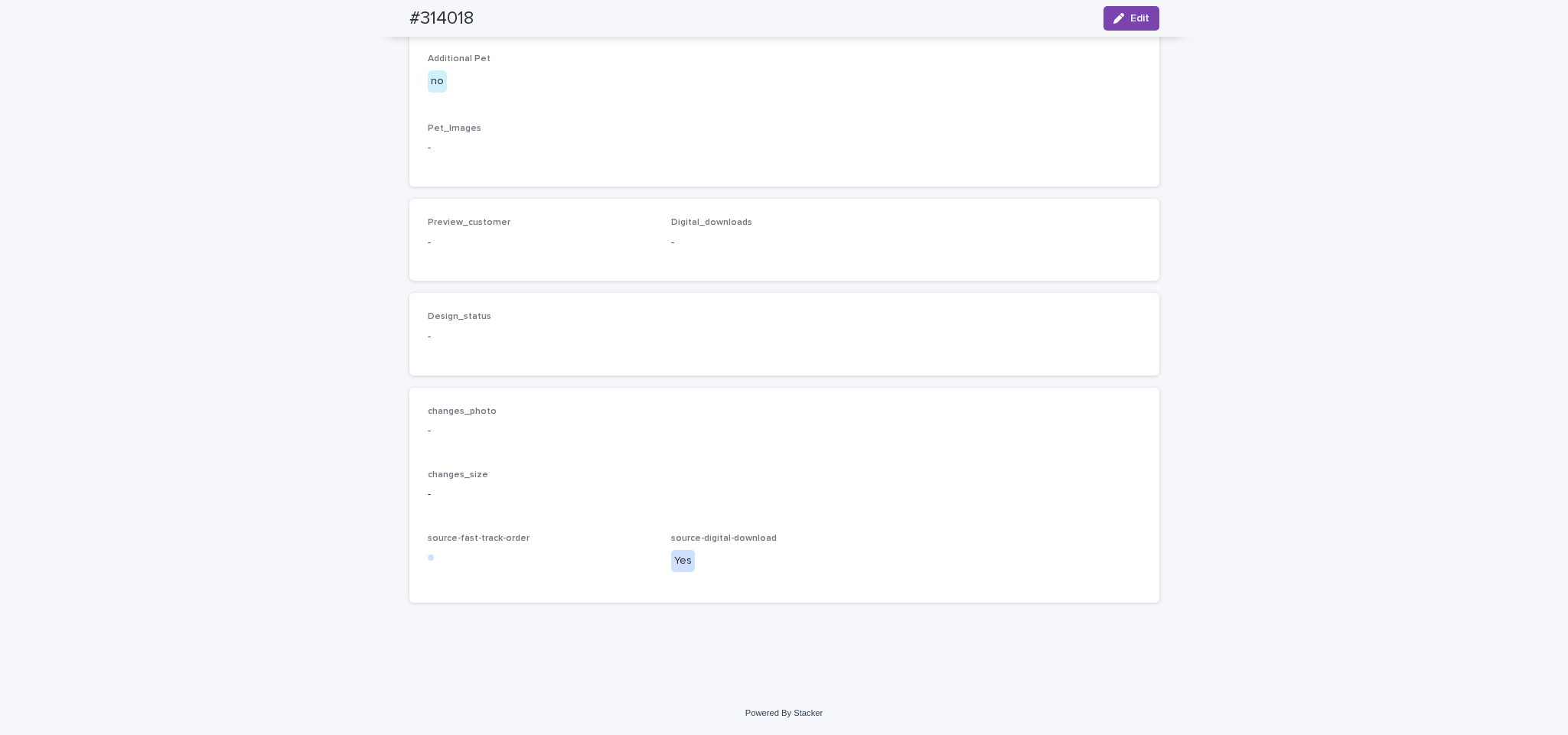
scroll to position [1701, 0]
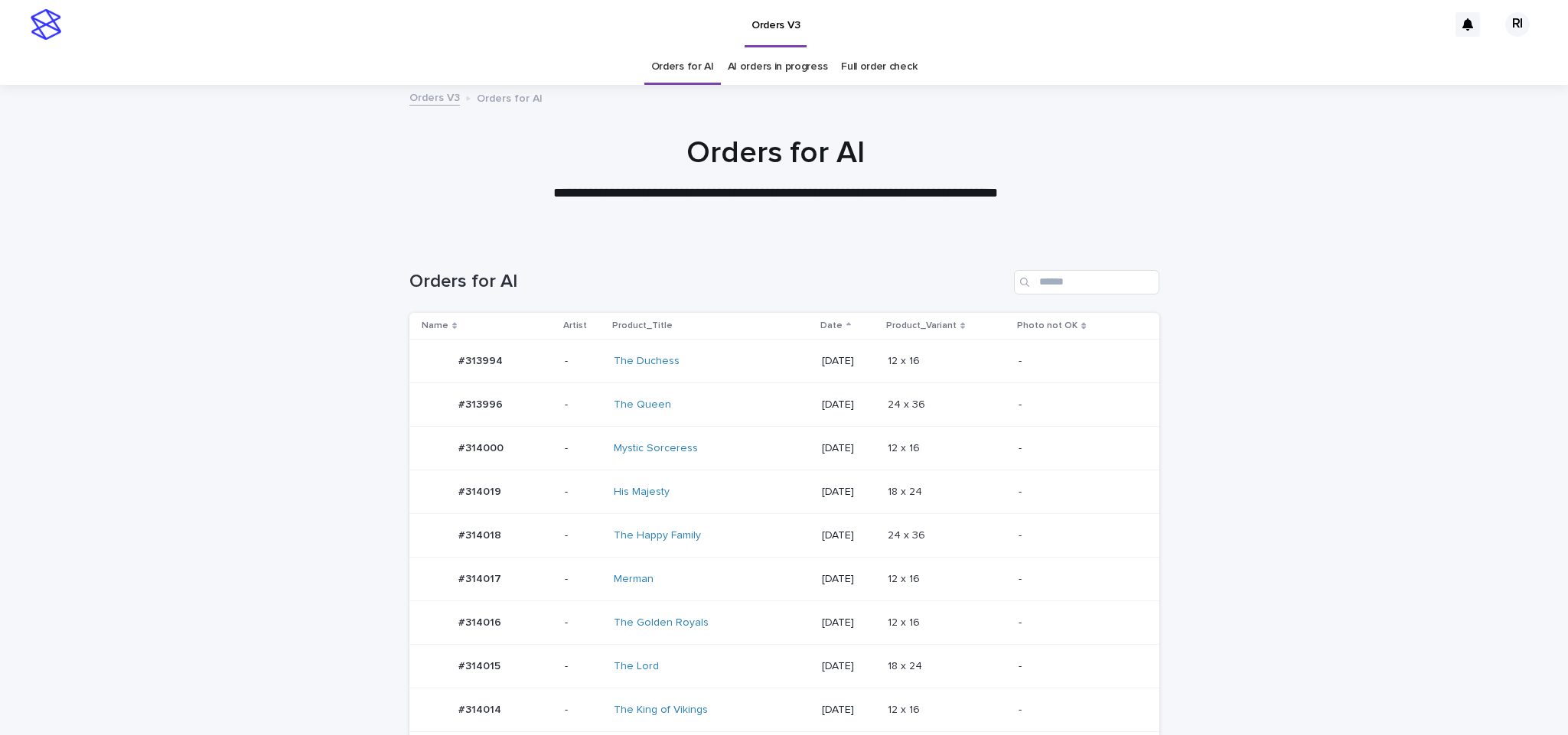
click at [898, 566] on div "12 x 16 12 x 16" at bounding box center [947, 579] width 119 height 26
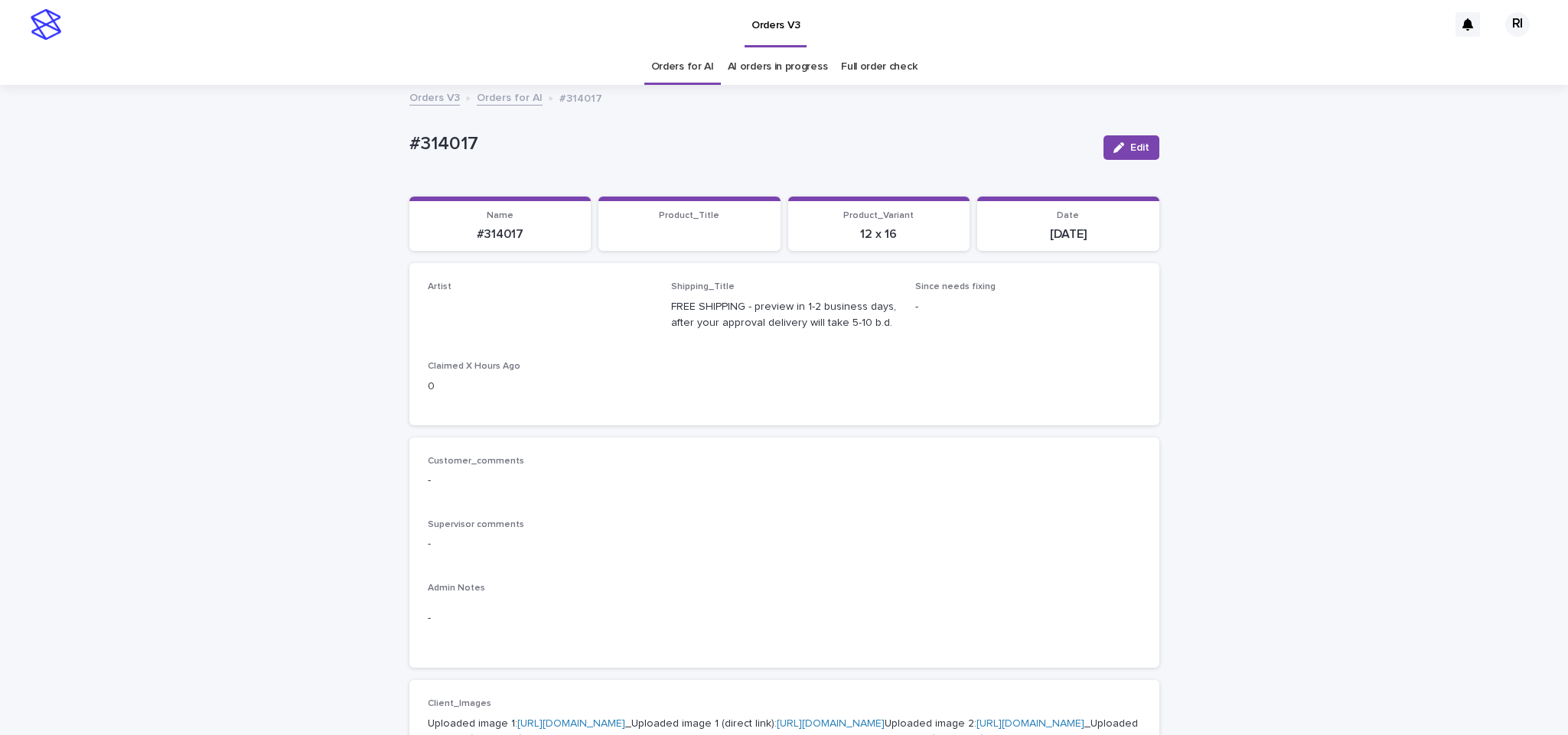
click at [1114, 145] on icon "button" at bounding box center [1118, 147] width 10 height 10
click at [692, 78] on link "Orders for AI" at bounding box center [683, 67] width 63 height 36
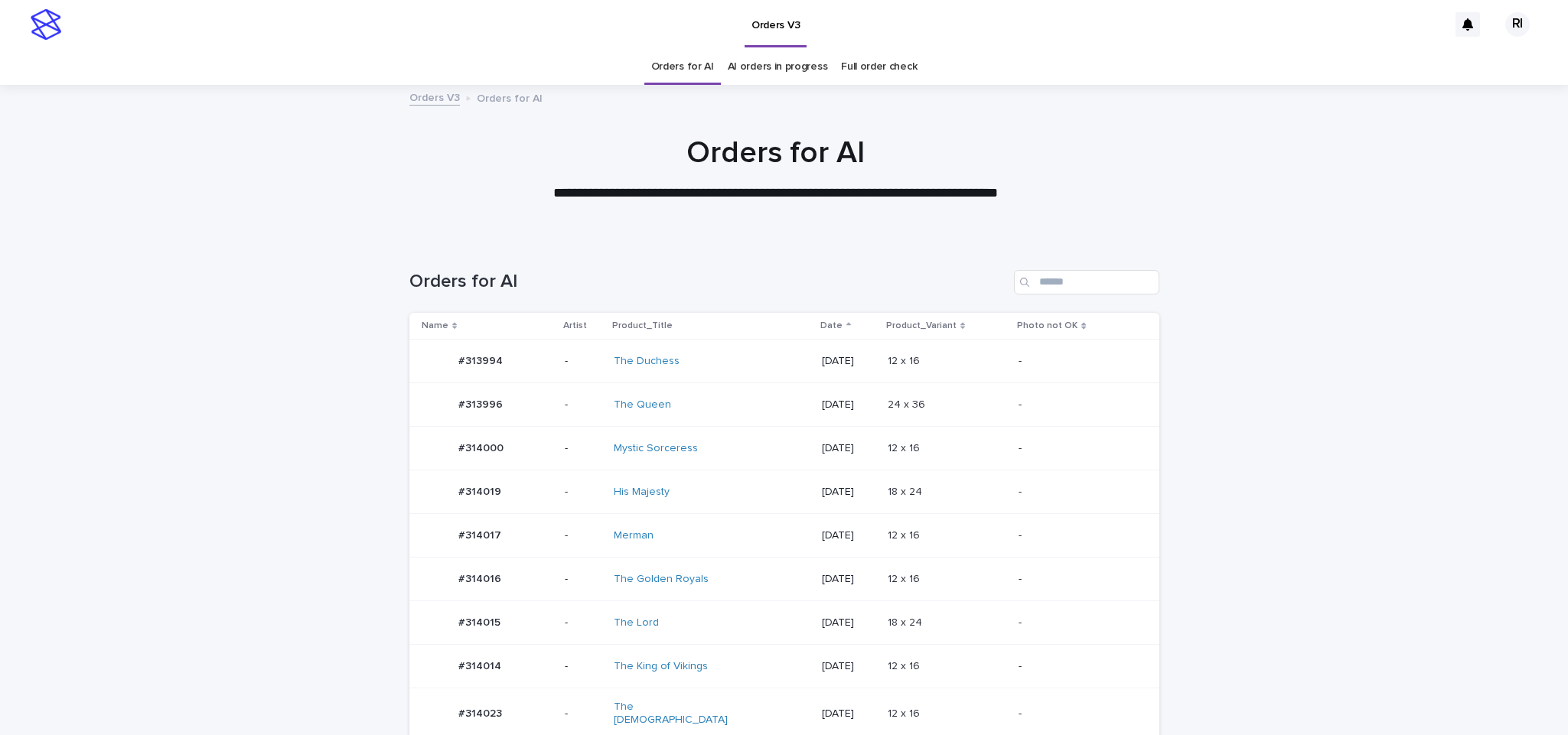
click at [983, 308] on div "Orders for AI" at bounding box center [784, 275] width 750 height 73
click at [970, 351] on div "12 x 16 12 x 16" at bounding box center [947, 361] width 119 height 26
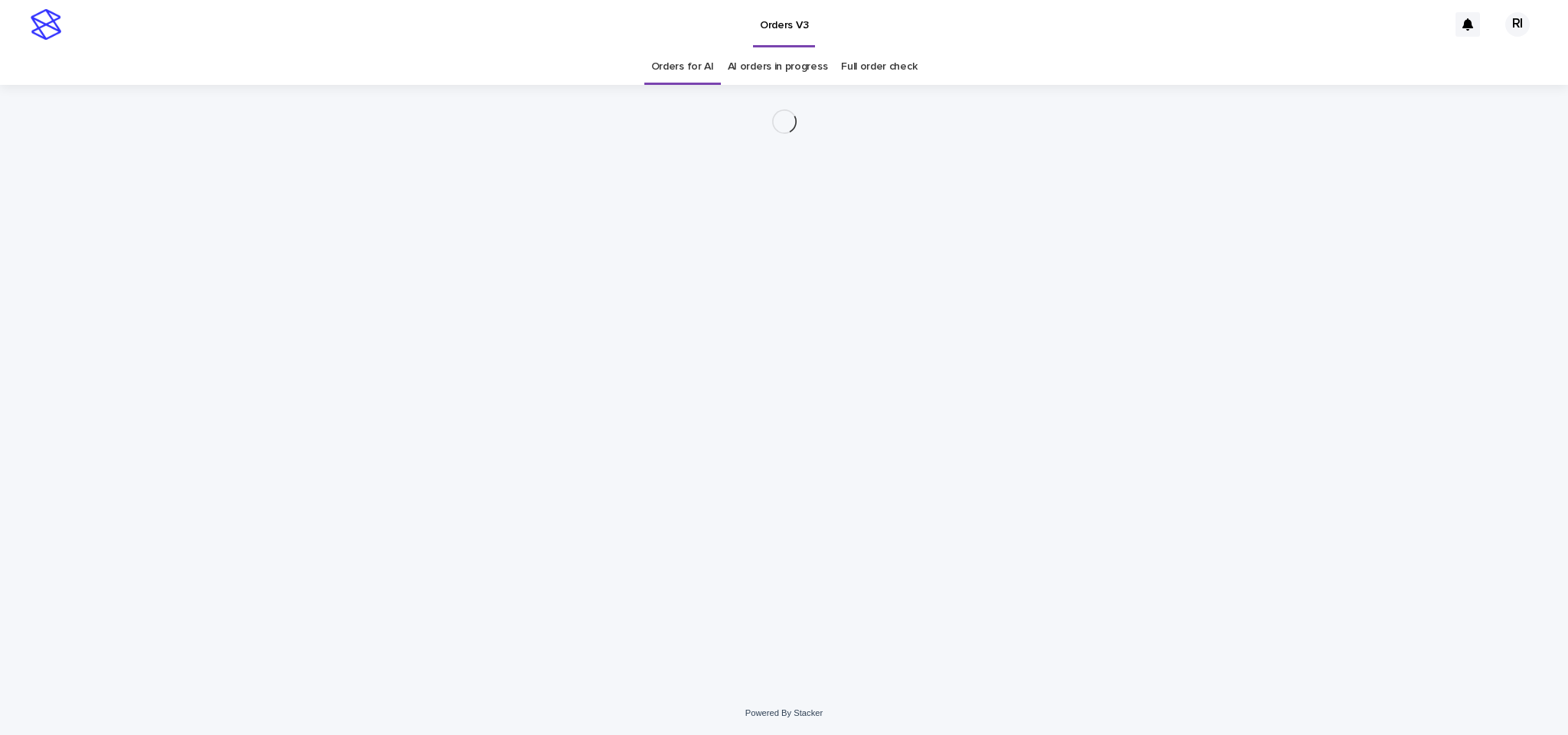
click at [956, 359] on div "Loading... Saving… Loading... Saving…" at bounding box center [785, 368] width 766 height 568
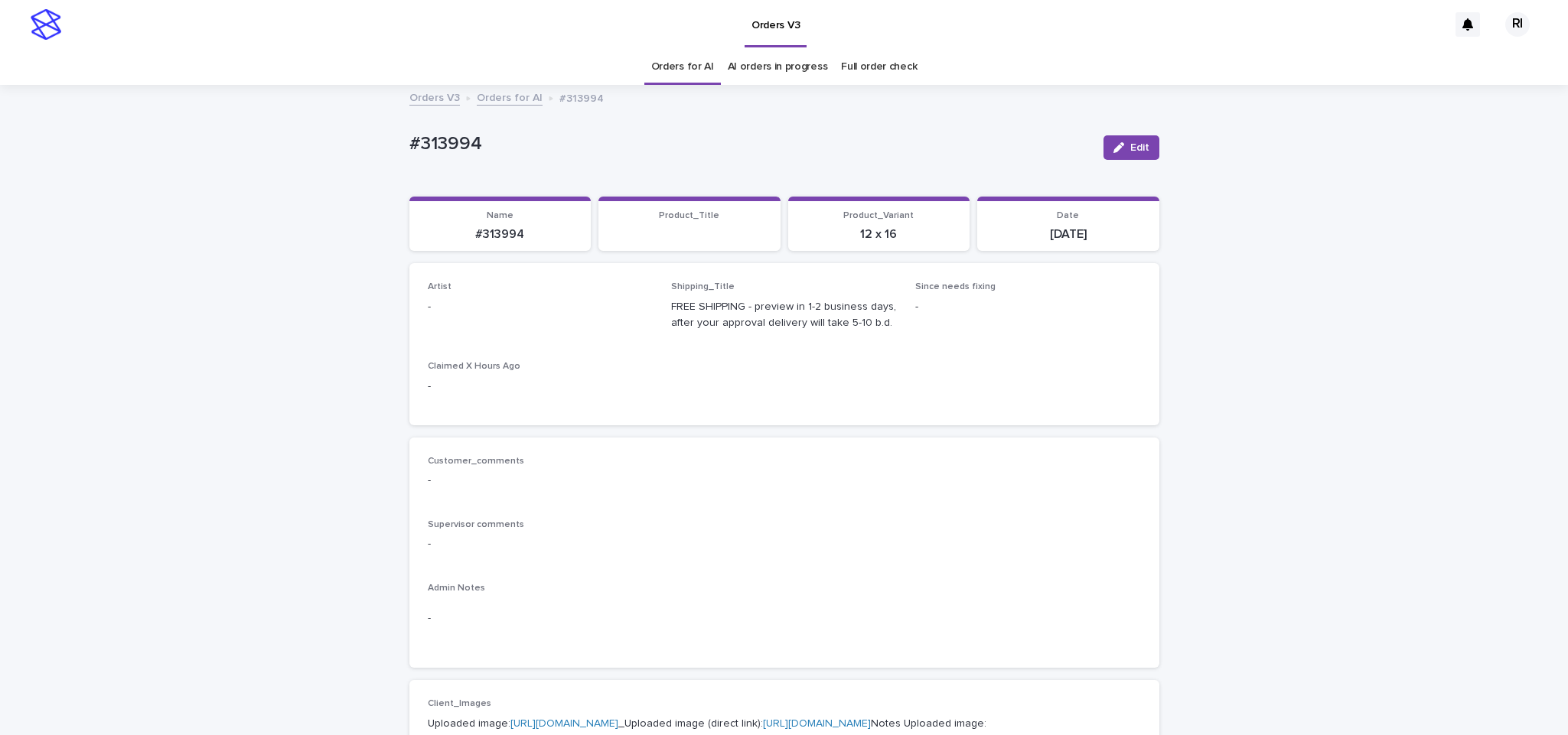
click at [1114, 149] on icon "button" at bounding box center [1118, 147] width 10 height 10
paste input "****"
type input "****"
click at [1122, 145] on span "Save" at bounding box center [1135, 147] width 26 height 10
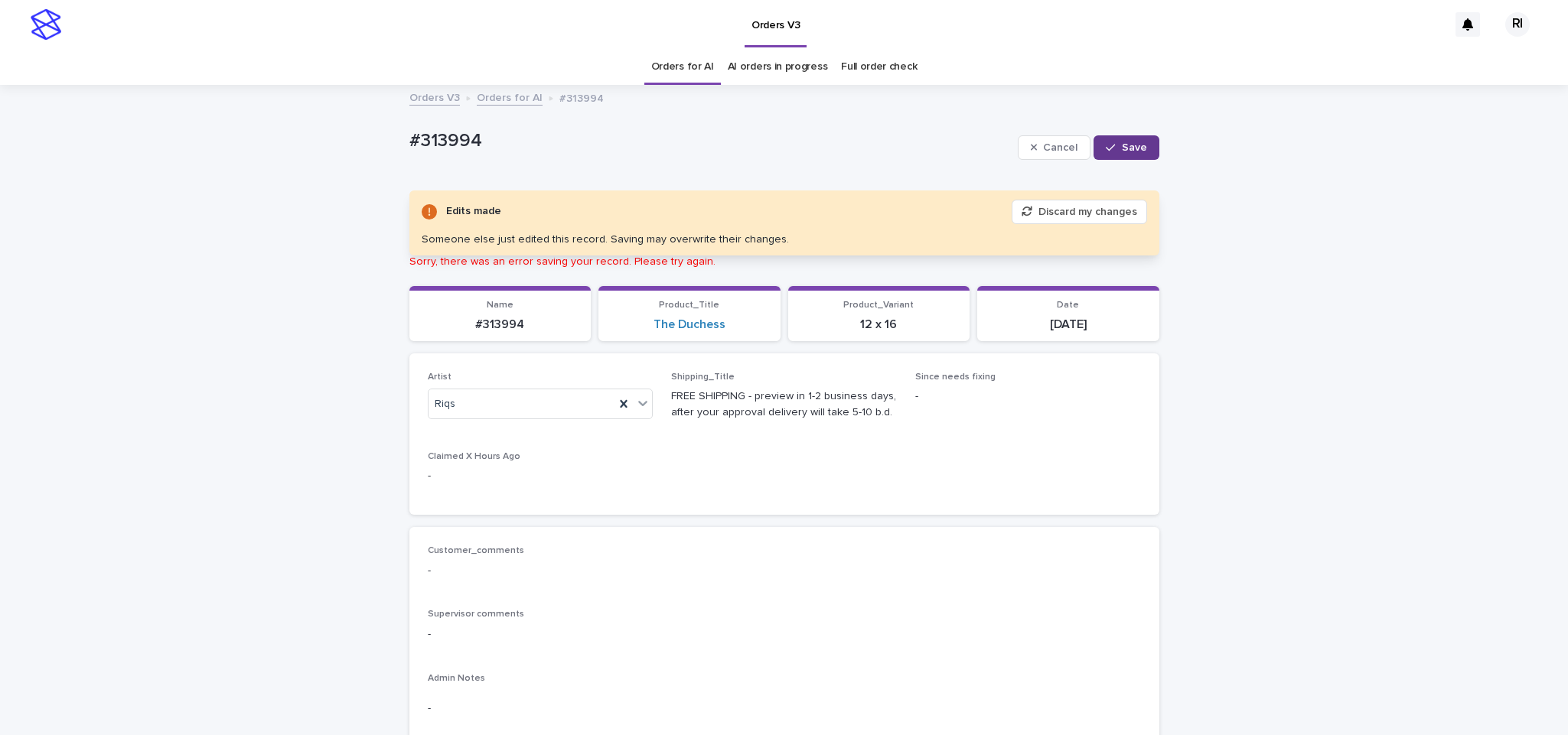
click at [1130, 149] on span "Save" at bounding box center [1135, 147] width 26 height 10
click at [1058, 142] on span "Cancel" at bounding box center [1060, 147] width 34 height 10
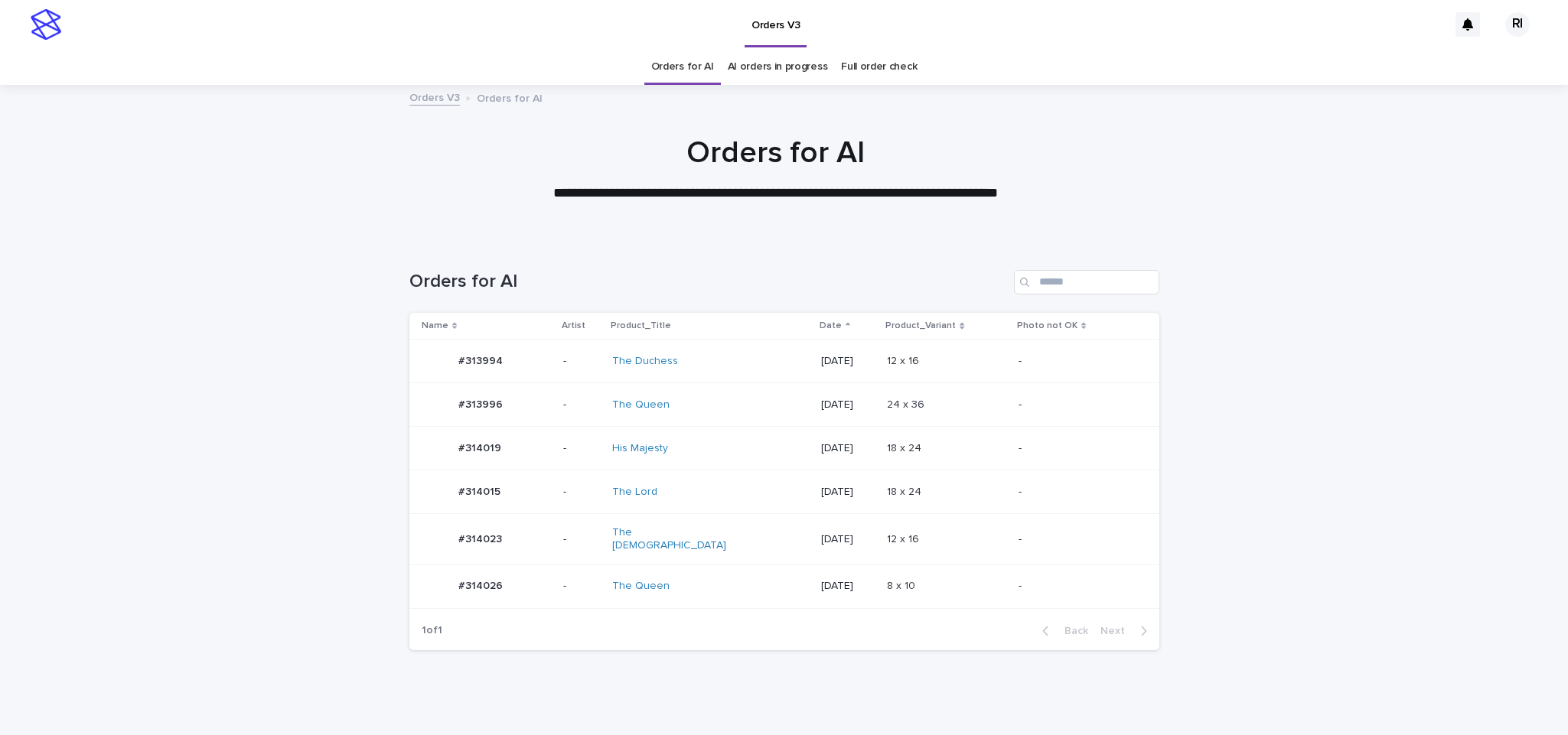
click at [902, 598] on td "8 x 10 8 x 10" at bounding box center [947, 586] width 131 height 44
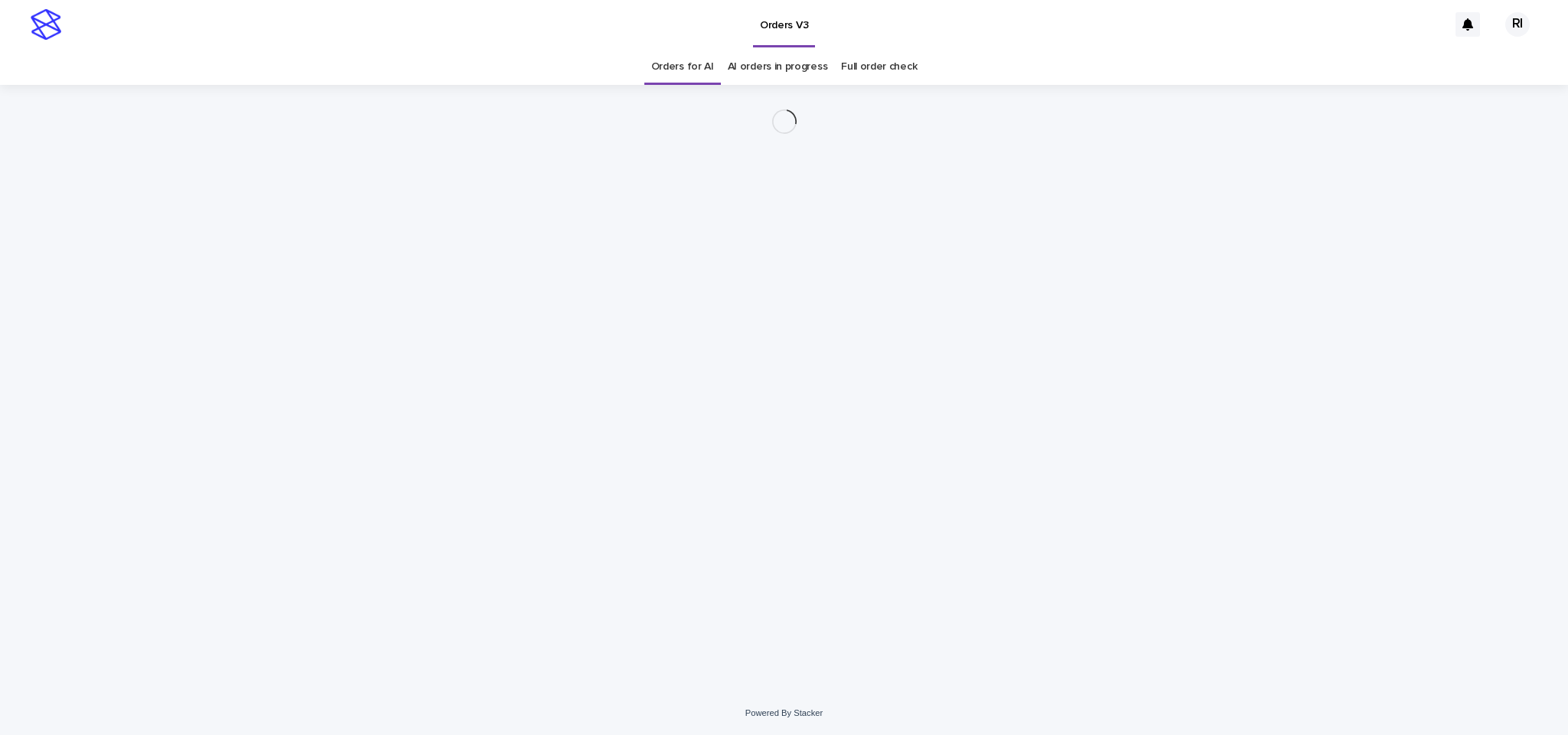
click at [921, 586] on div "Loading... Saving… Loading... Saving…" at bounding box center [785, 368] width 766 height 568
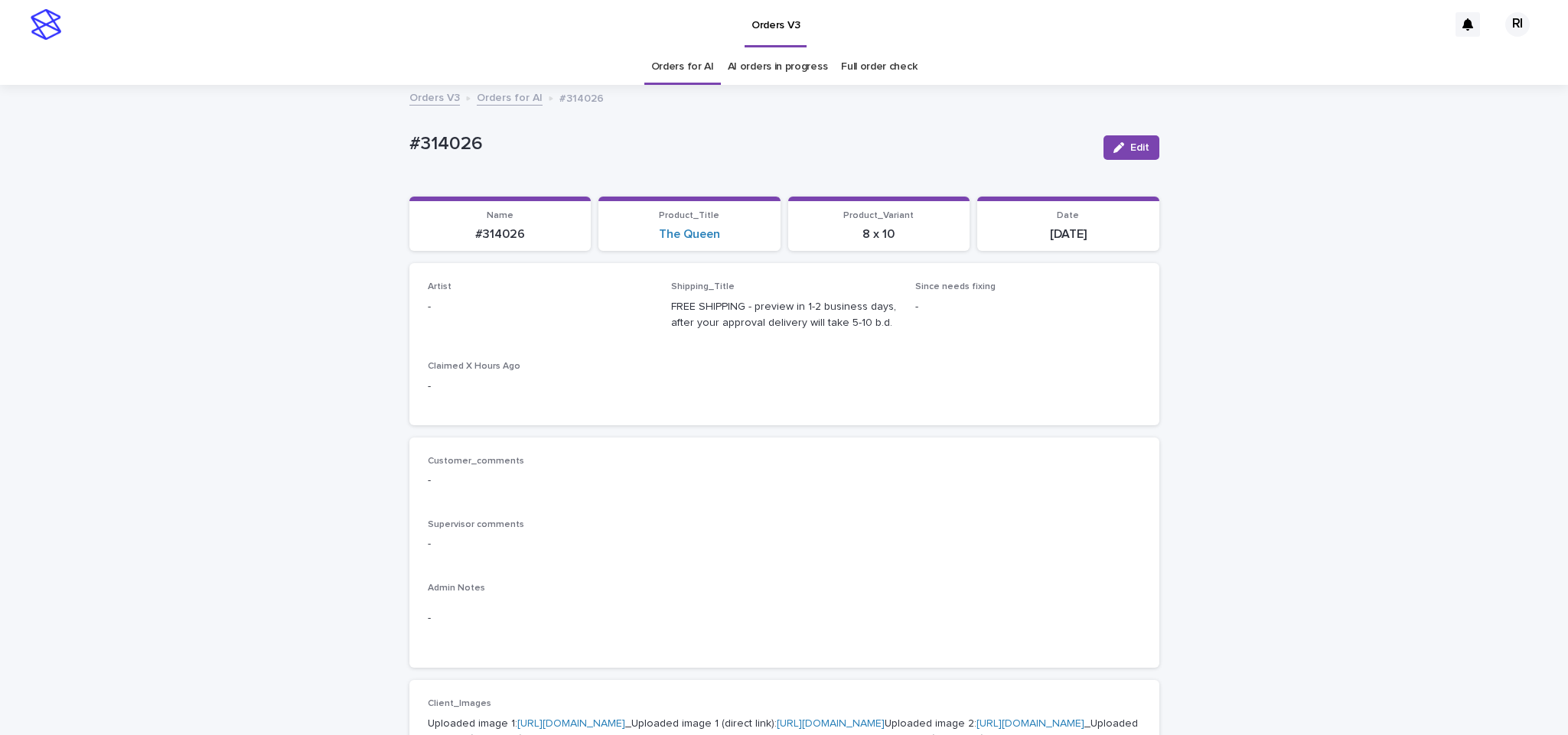
click at [1131, 149] on span "Edit" at bounding box center [1140, 147] width 19 height 10
type input "****"
click at [1122, 145] on span "Save" at bounding box center [1135, 147] width 26 height 10
click at [1128, 154] on button "Edit" at bounding box center [1132, 148] width 56 height 25
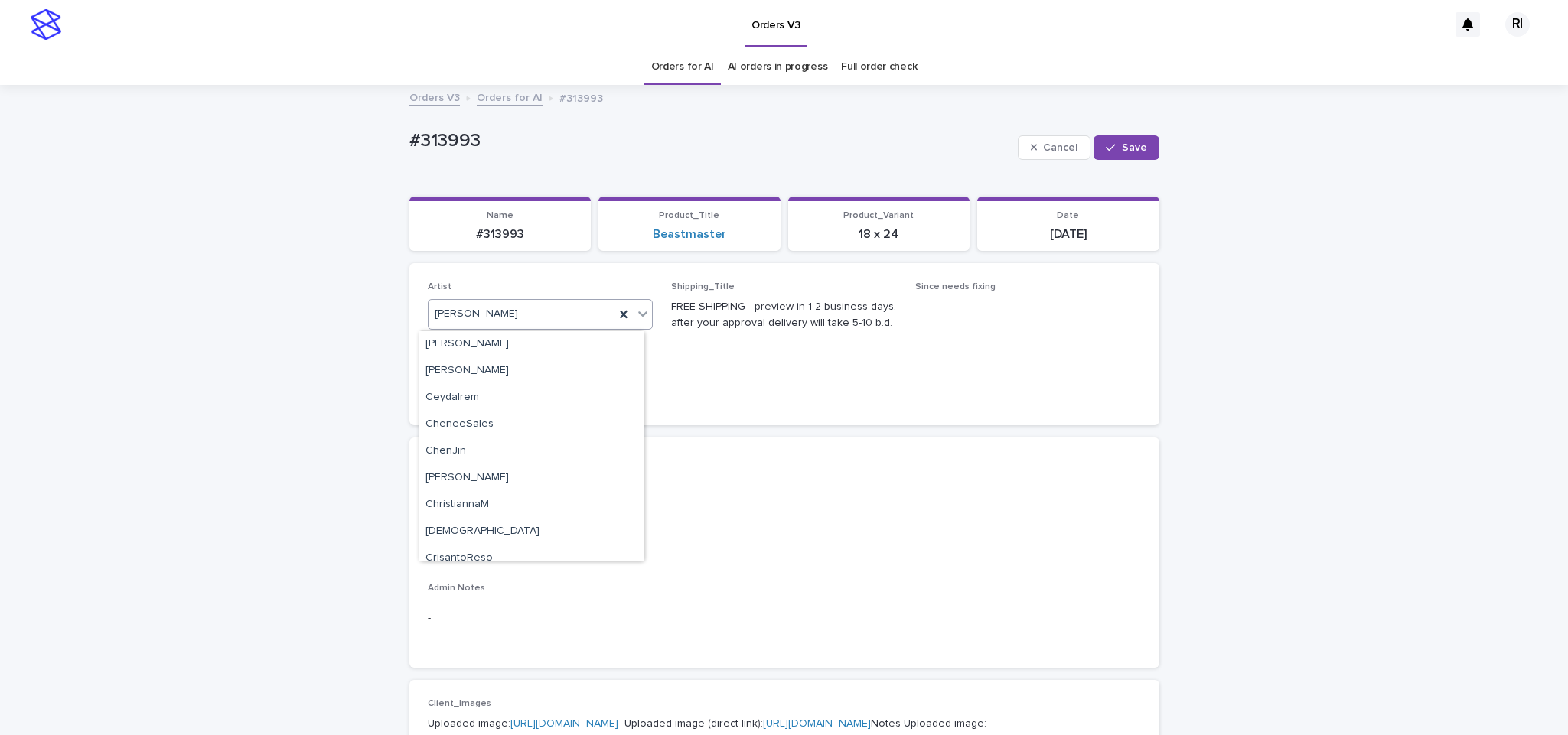
click at [559, 315] on div "[PERSON_NAME]" at bounding box center [522, 314] width 187 height 26
type input "****"
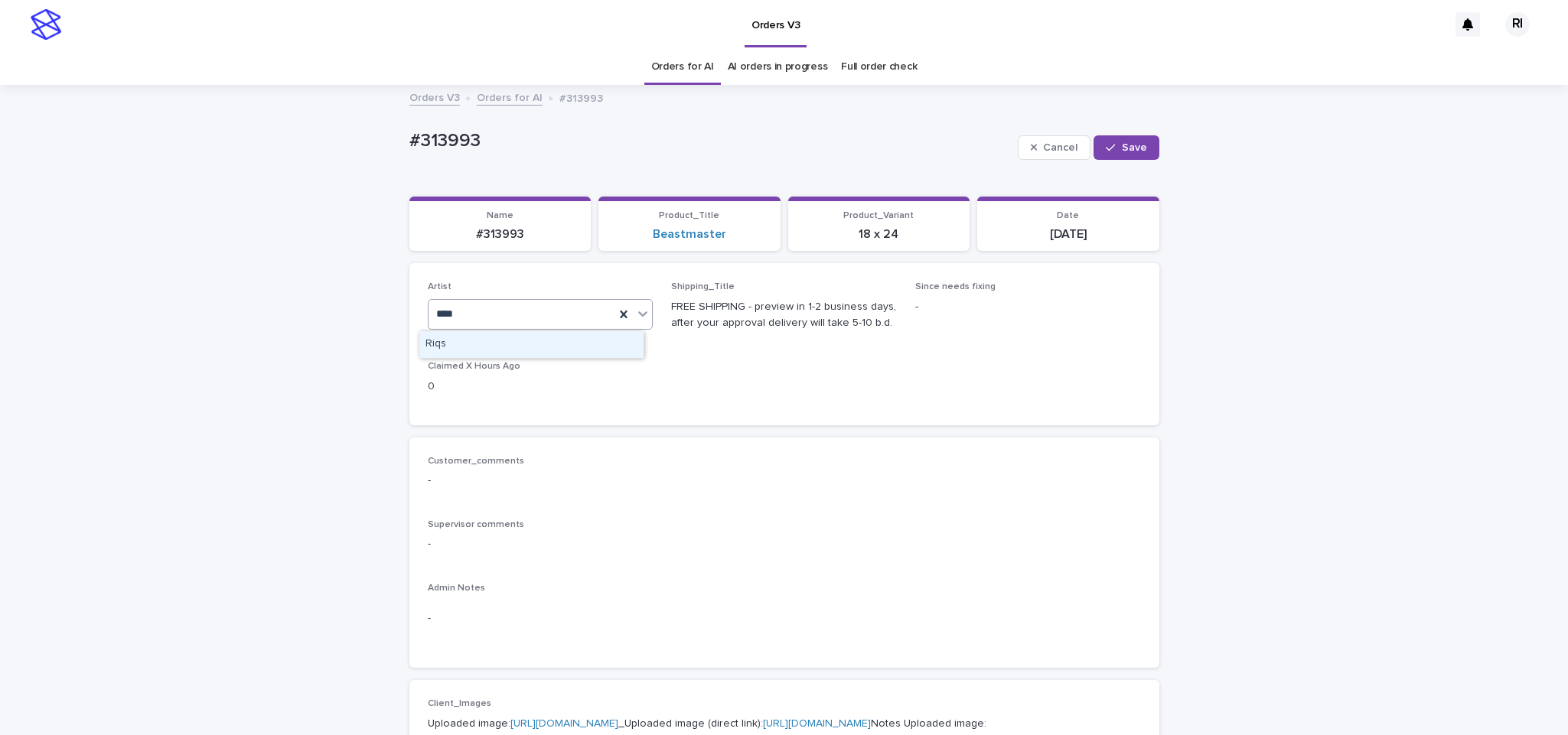
scroll to position [0, 0]
click at [540, 341] on div "Riqs" at bounding box center [531, 345] width 224 height 27
click at [1110, 145] on div "button" at bounding box center [1114, 147] width 15 height 10
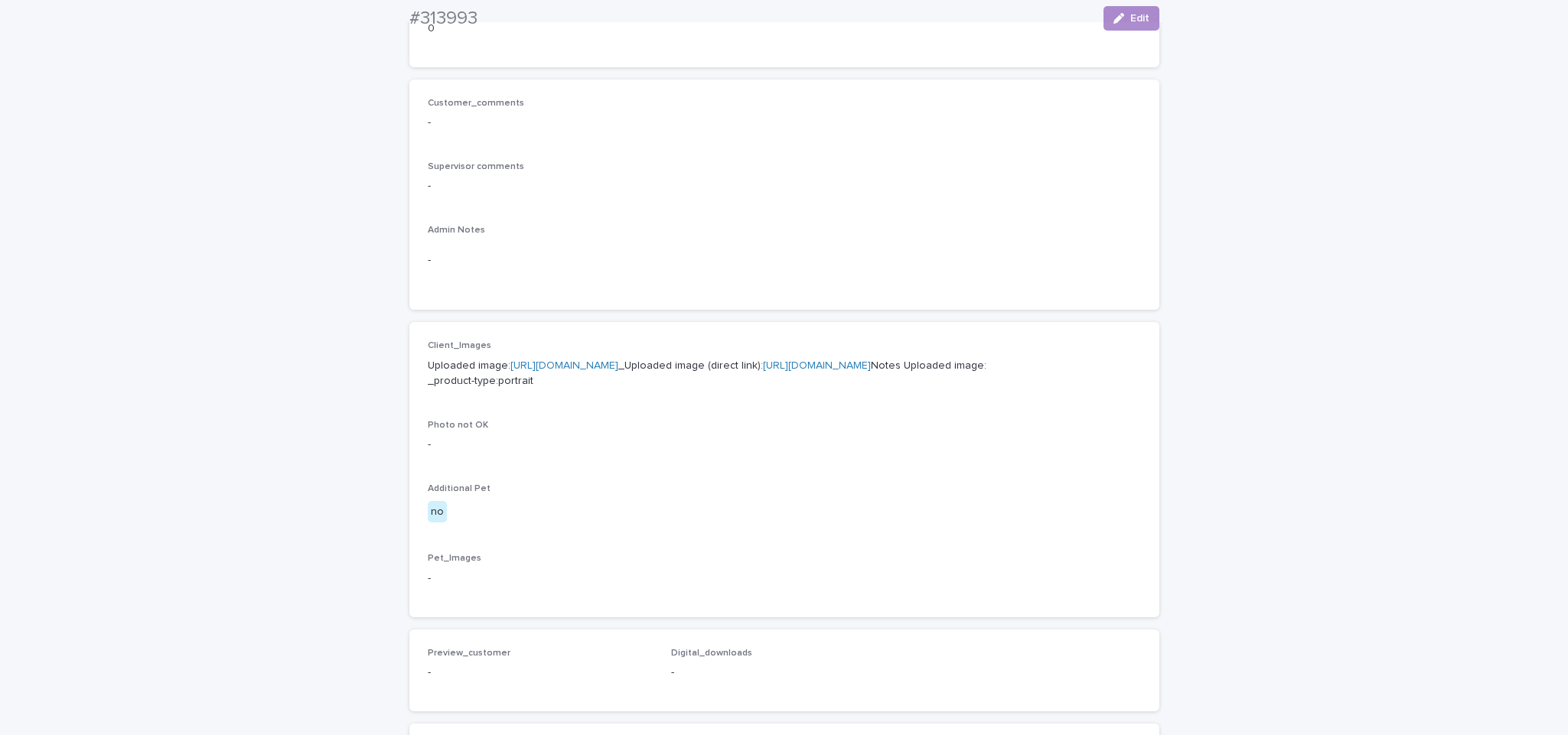
scroll to position [454, 0]
